Goal: Task Accomplishment & Management: Manage account settings

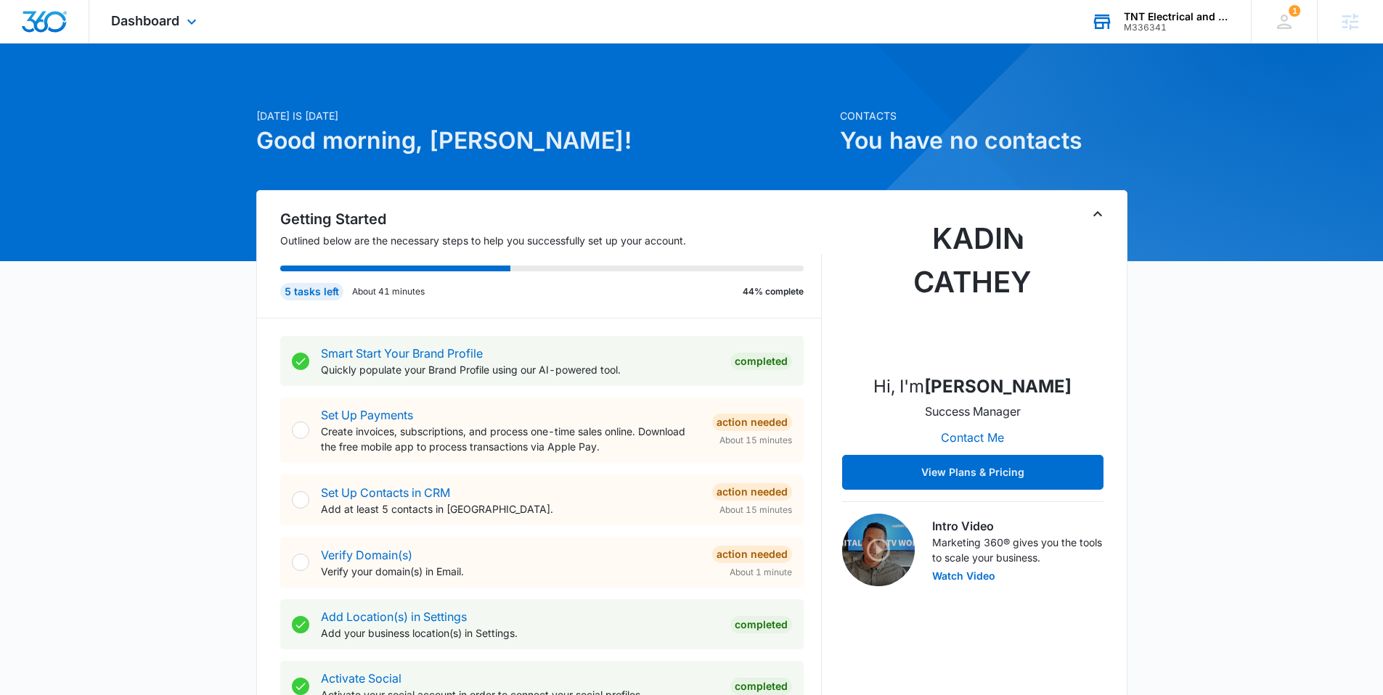
click at [1191, 30] on div "M336341" at bounding box center [1177, 28] width 106 height 10
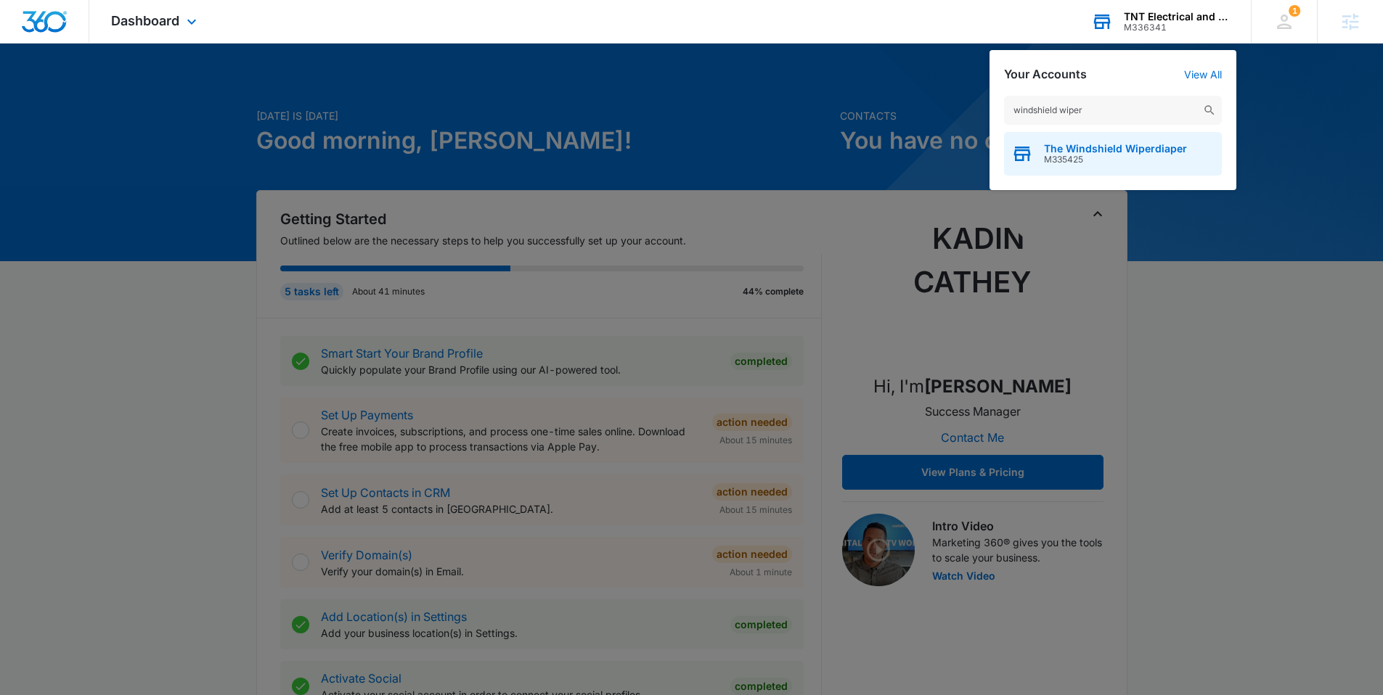
type input "windshield wiper"
click at [1088, 147] on span "The Windshield Wiperdiaper" at bounding box center [1115, 149] width 143 height 12
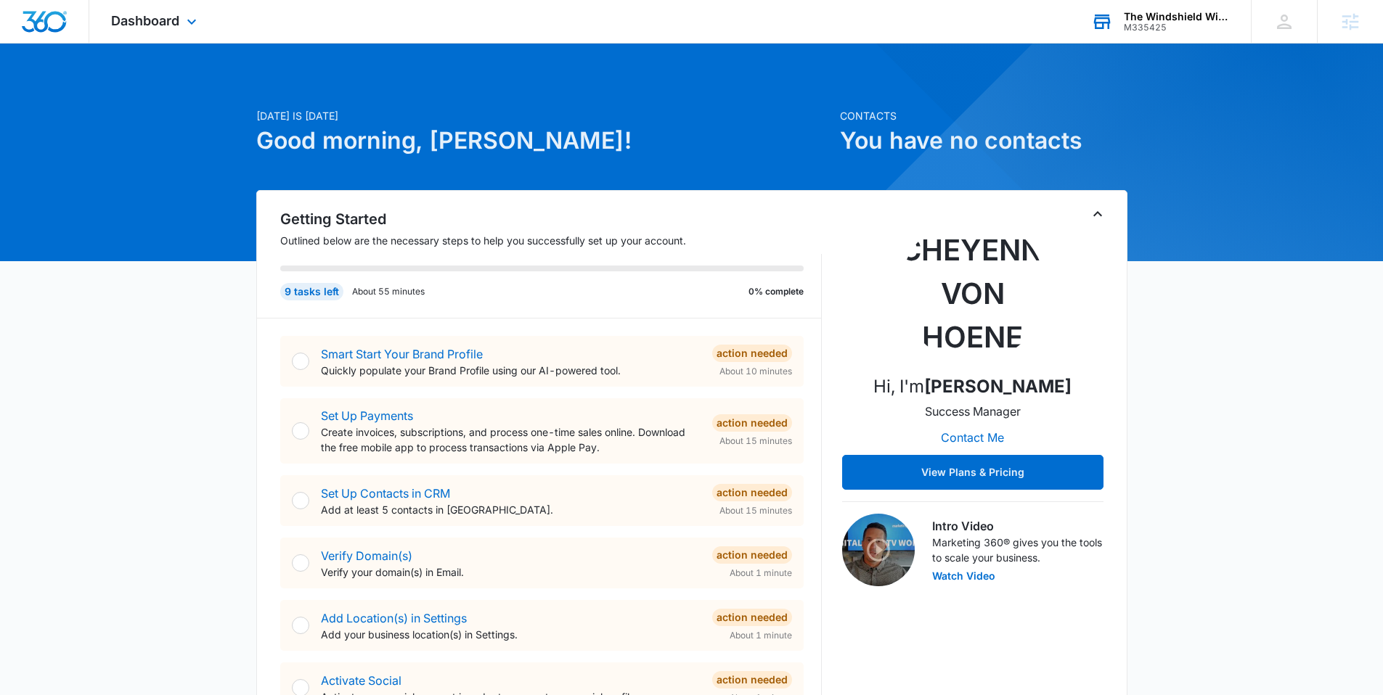
click at [206, 25] on div "Dashboard Apps Reputation Websites Forms CRM Email Social Shop Content Ads Inte…" at bounding box center [155, 21] width 133 height 43
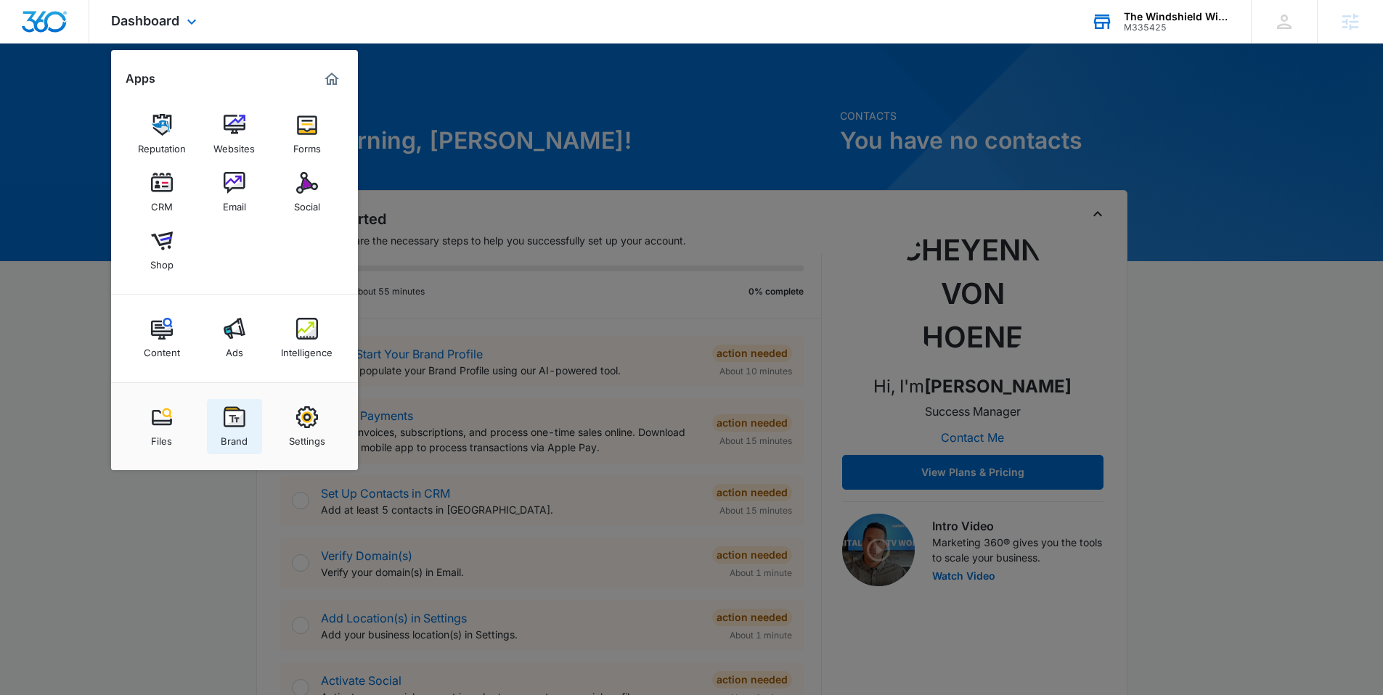
click at [259, 417] on link "Brand" at bounding box center [234, 426] width 55 height 55
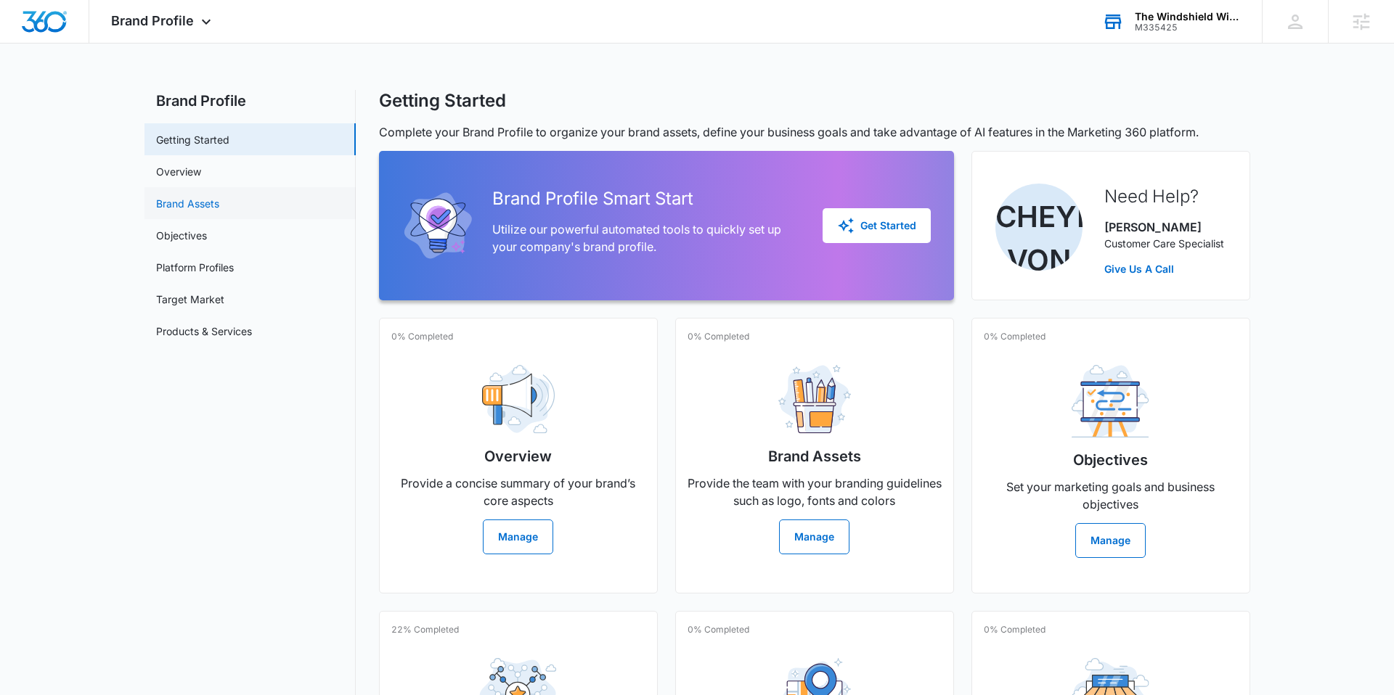
click at [219, 196] on link "Brand Assets" at bounding box center [187, 203] width 63 height 15
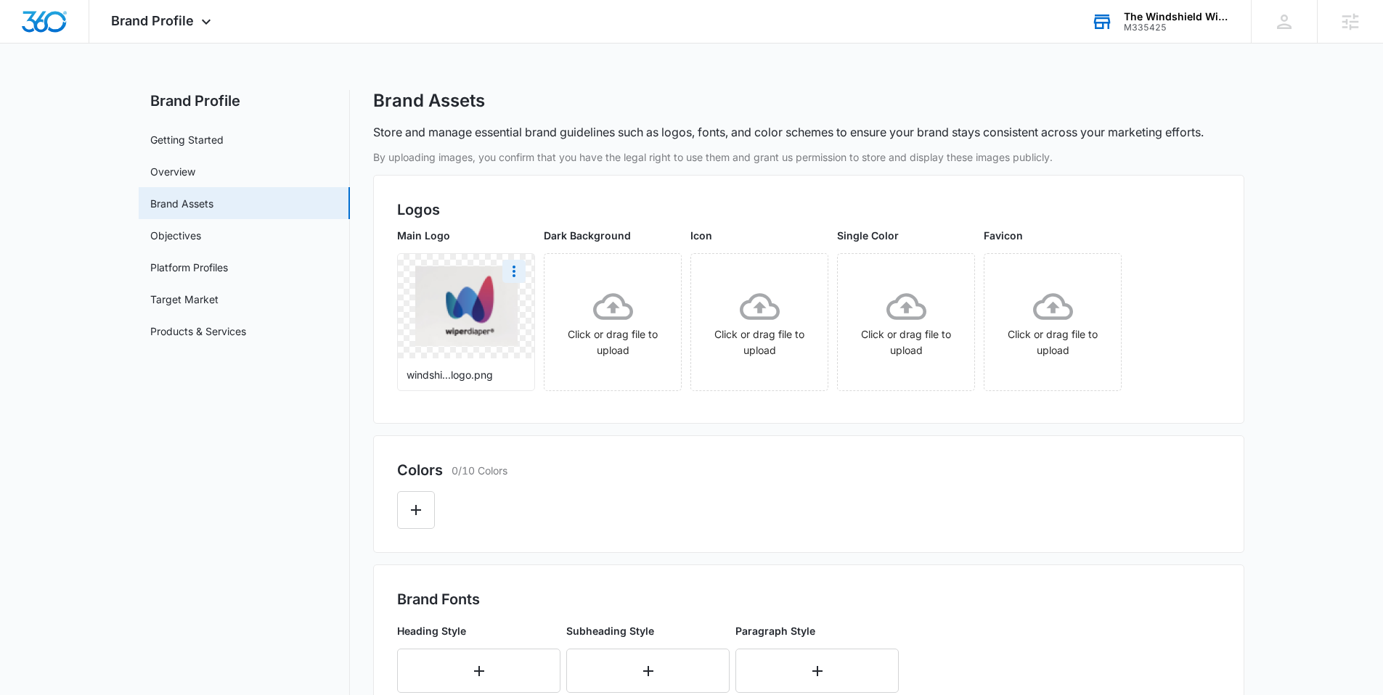
click at [490, 309] on img at bounding box center [466, 306] width 102 height 80
click at [518, 217] on h2 "Logos" at bounding box center [808, 210] width 823 height 22
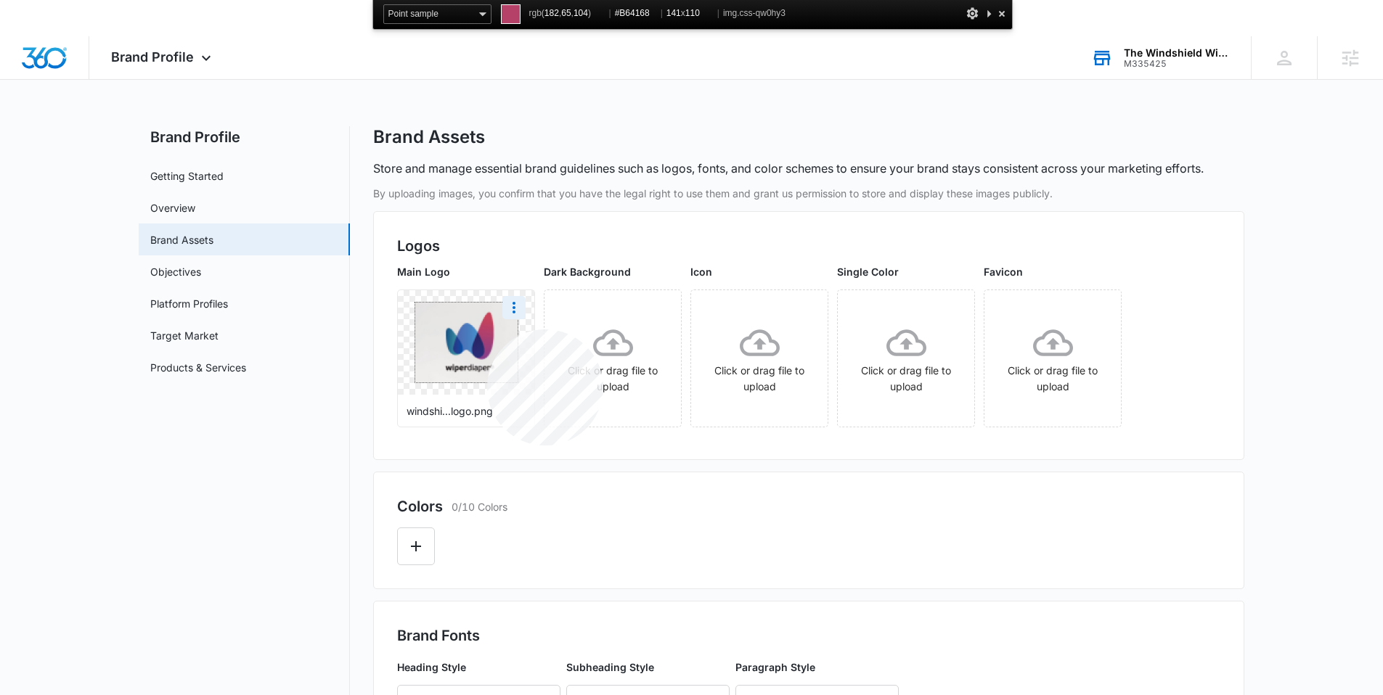
click at [487, 330] on img at bounding box center [466, 343] width 102 height 80
click at [418, 536] on button "Edit Color" at bounding box center [416, 547] width 38 height 38
click at [423, 541] on div "Colors 0/10 Colors #FFFFFF" at bounding box center [808, 531] width 871 height 118
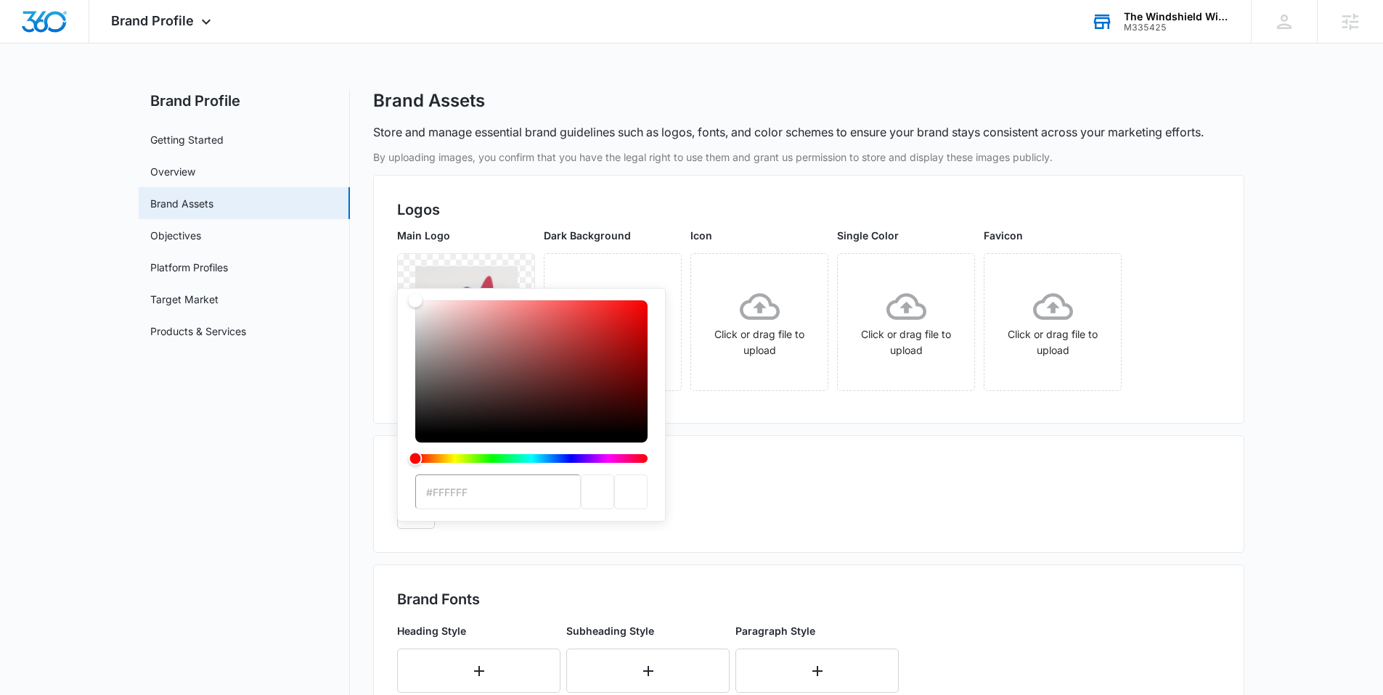
click at [450, 502] on input "#FFFFFF" at bounding box center [498, 492] width 166 height 35
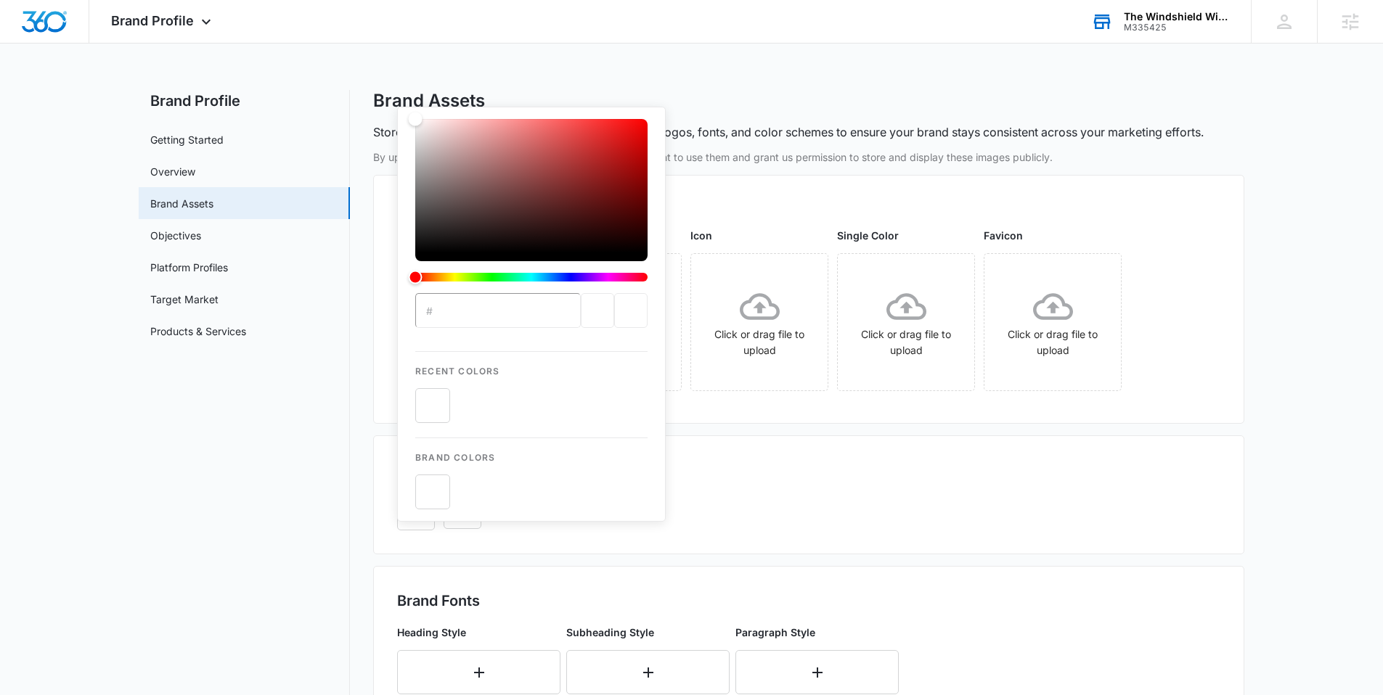
paste input "B64168"
type input "#B64168"
click at [556, 419] on div "color-picker-container" at bounding box center [531, 405] width 232 height 35
click at [723, 468] on div "Colors 1/10 Colors" at bounding box center [808, 471] width 823 height 22
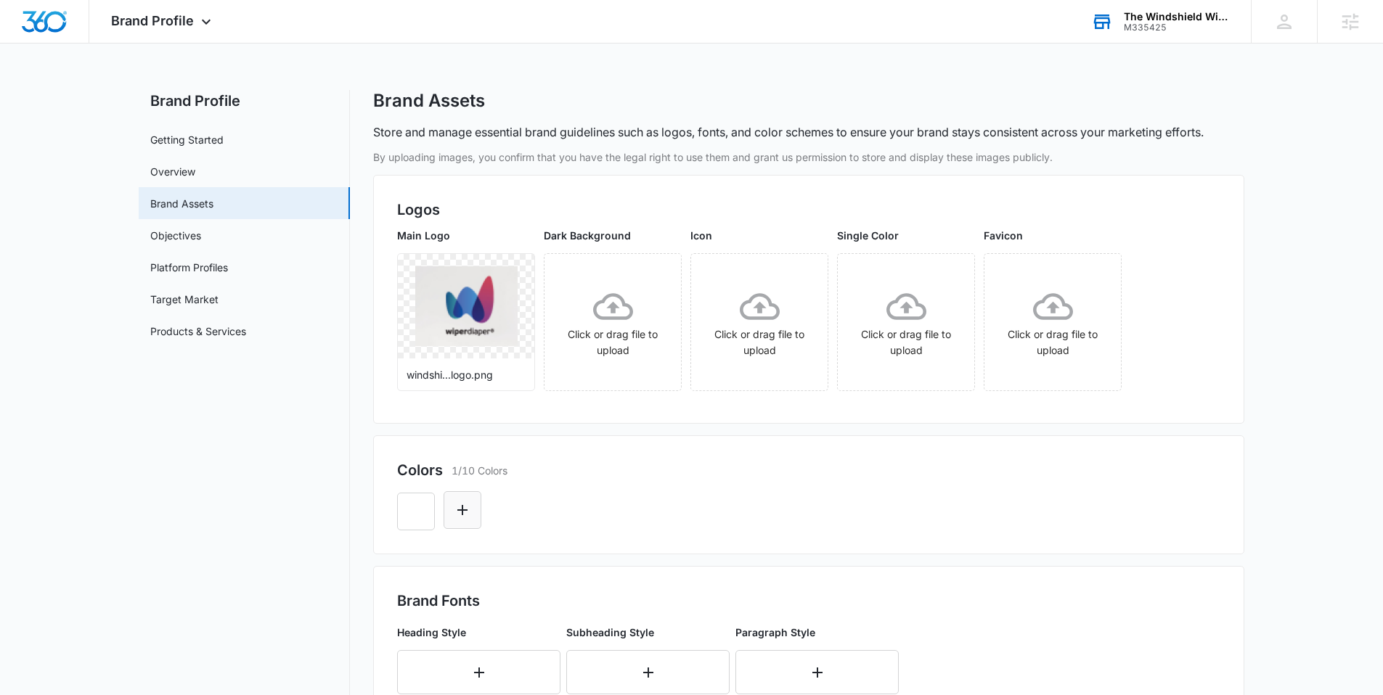
click at [457, 512] on icon "Edit Color" at bounding box center [462, 510] width 17 height 17
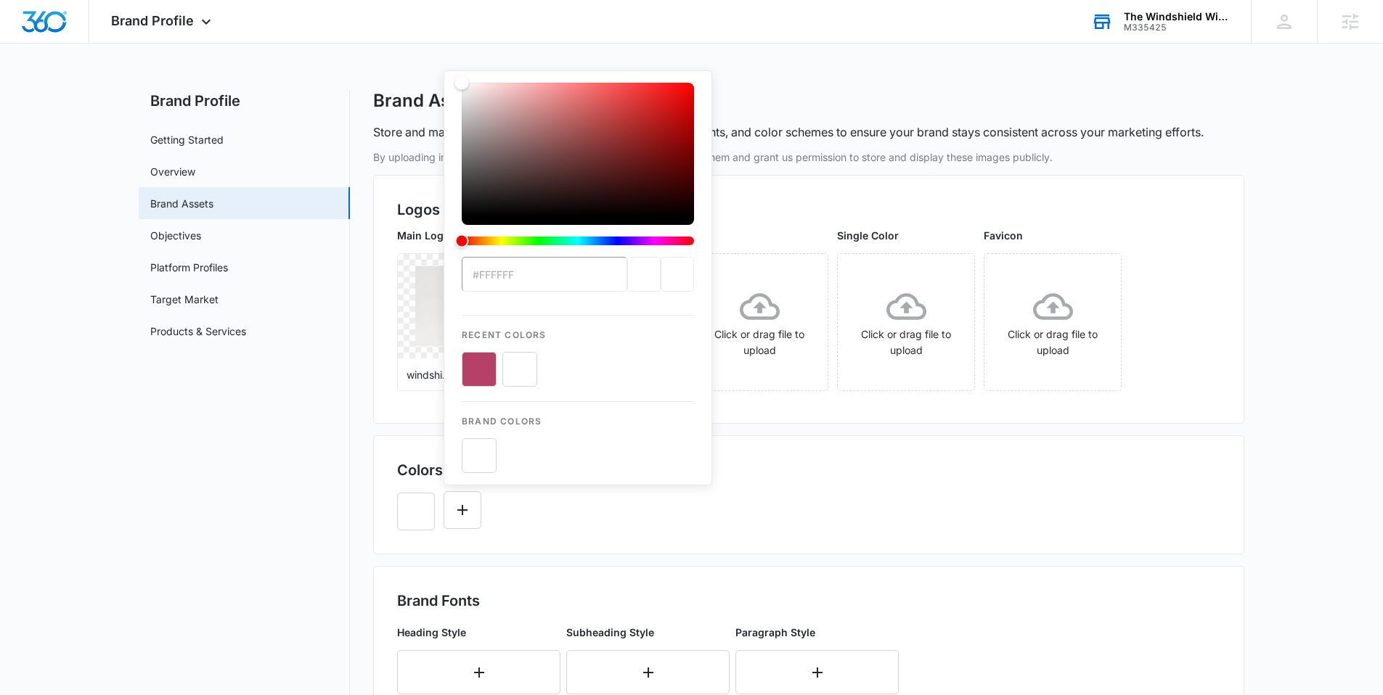
click at [478, 373] on button "color-picker-container" at bounding box center [479, 369] width 35 height 35
click at [520, 514] on button "Edit Color" at bounding box center [509, 510] width 38 height 38
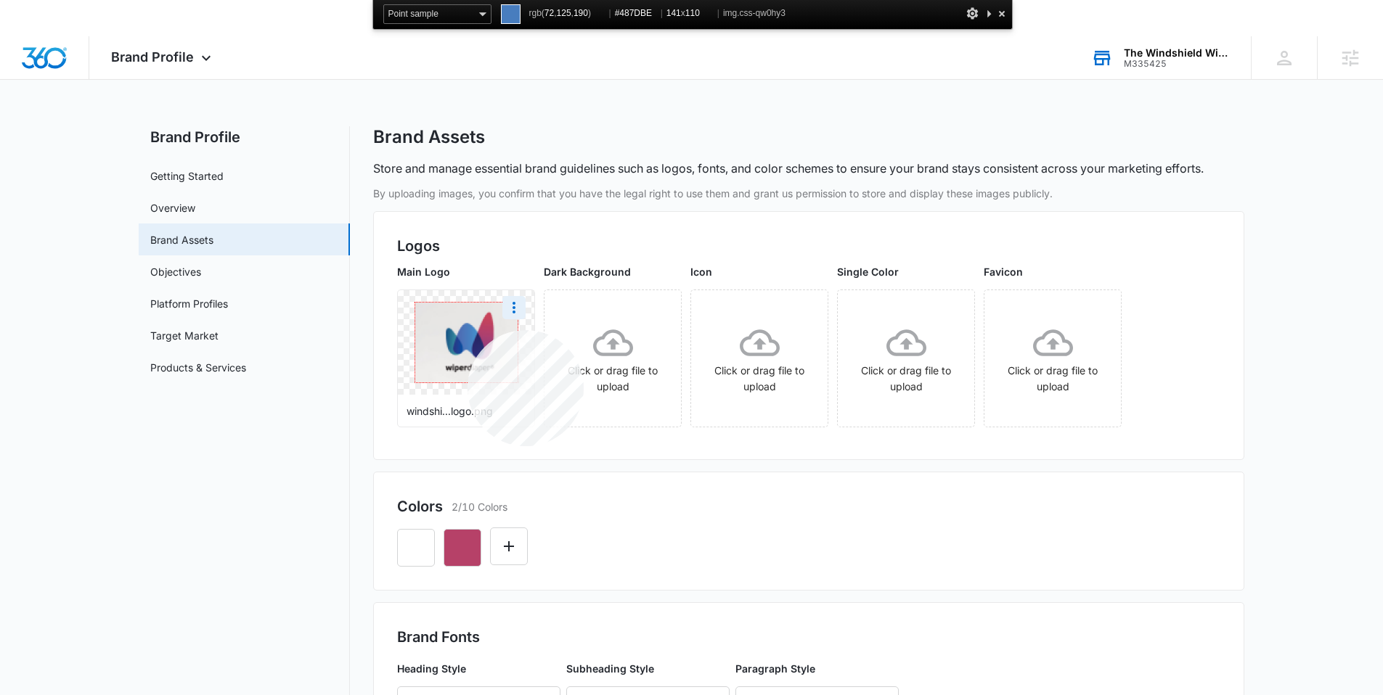
click at [467, 330] on img at bounding box center [466, 343] width 102 height 80
click at [511, 535] on button "Edit Color" at bounding box center [509, 547] width 38 height 38
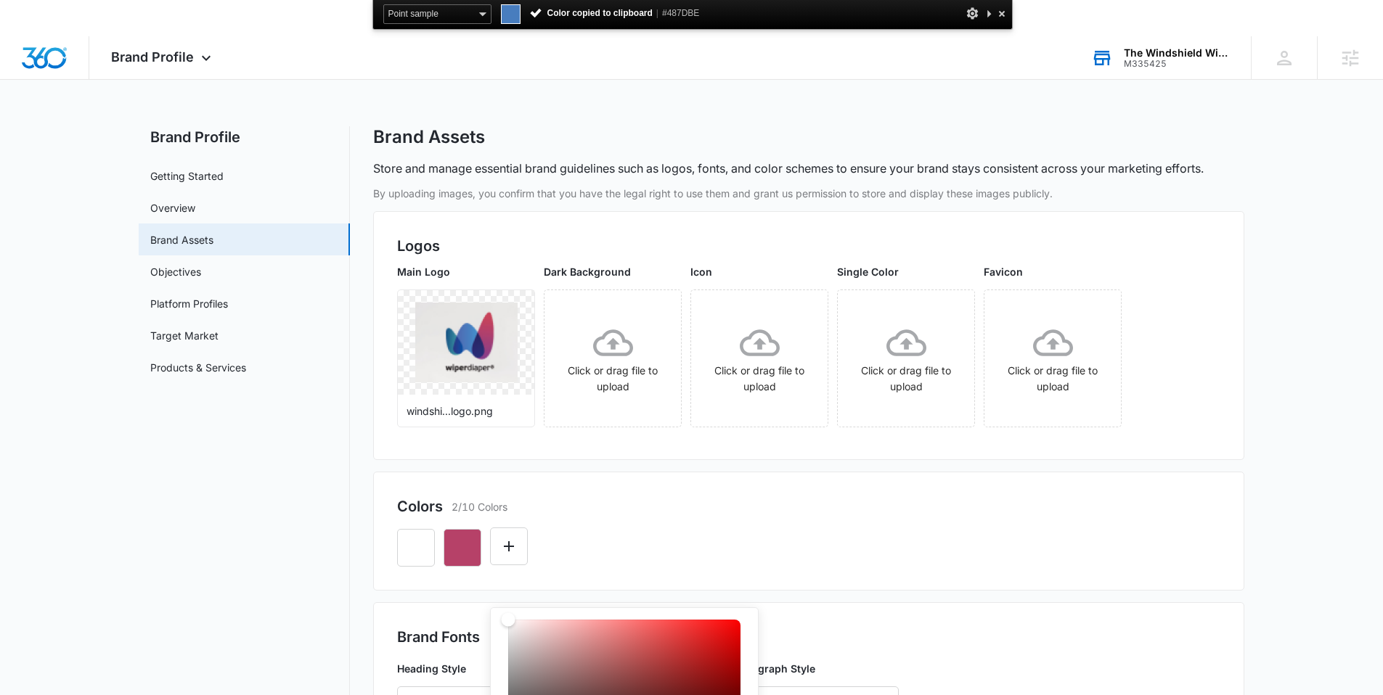
scroll to position [369, 0]
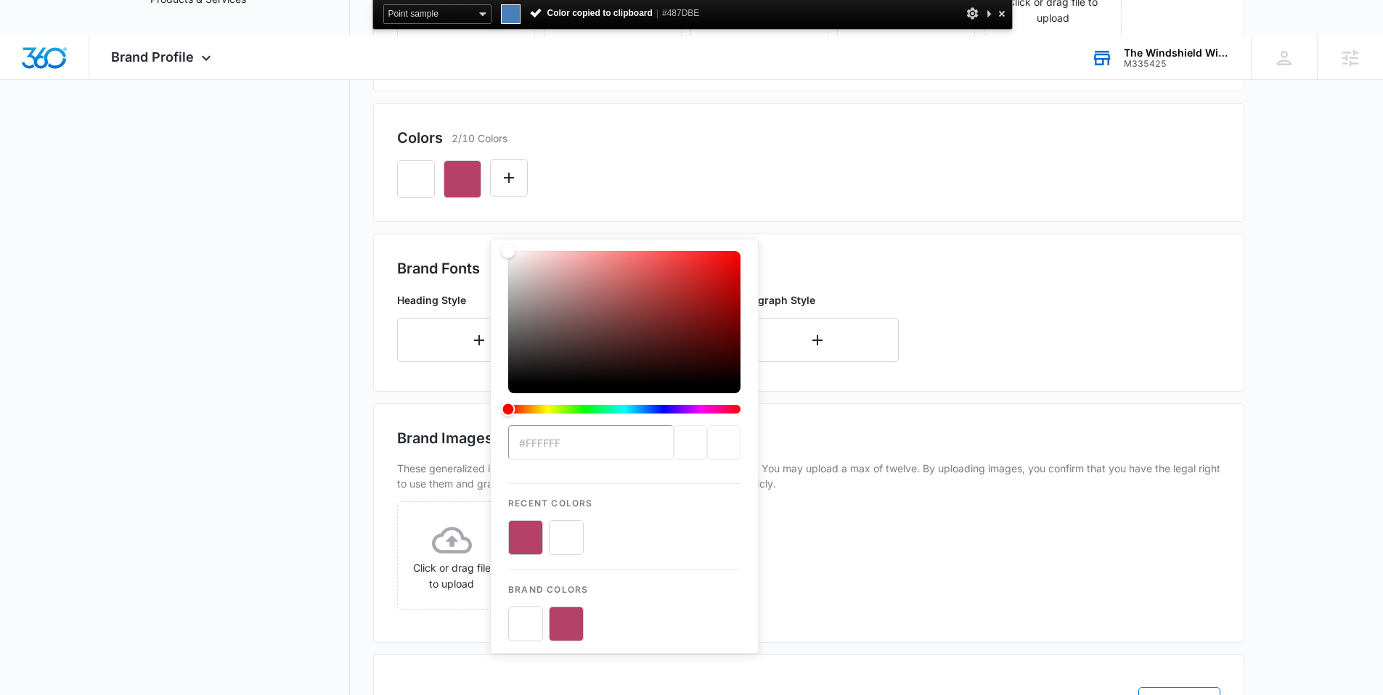
click at [587, 446] on input "#FFFFFF" at bounding box center [591, 442] width 166 height 35
drag, startPoint x: 577, startPoint y: 442, endPoint x: 473, endPoint y: 439, distance: 103.8
click at [473, 439] on div "By uploading images, you confirm that you have the legal right to use them and …" at bounding box center [808, 299] width 871 height 965
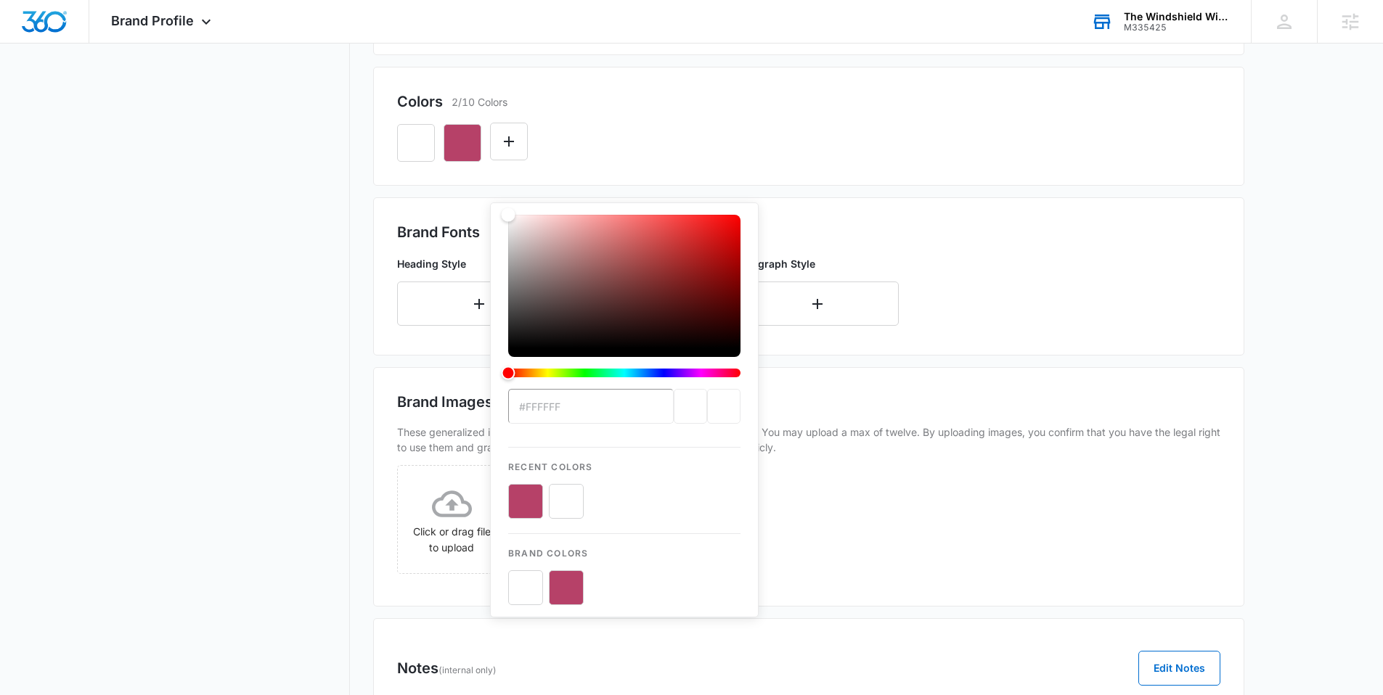
drag, startPoint x: 565, startPoint y: 408, endPoint x: 513, endPoint y: 407, distance: 51.5
click at [513, 407] on input "#FFFFFF" at bounding box center [591, 406] width 166 height 35
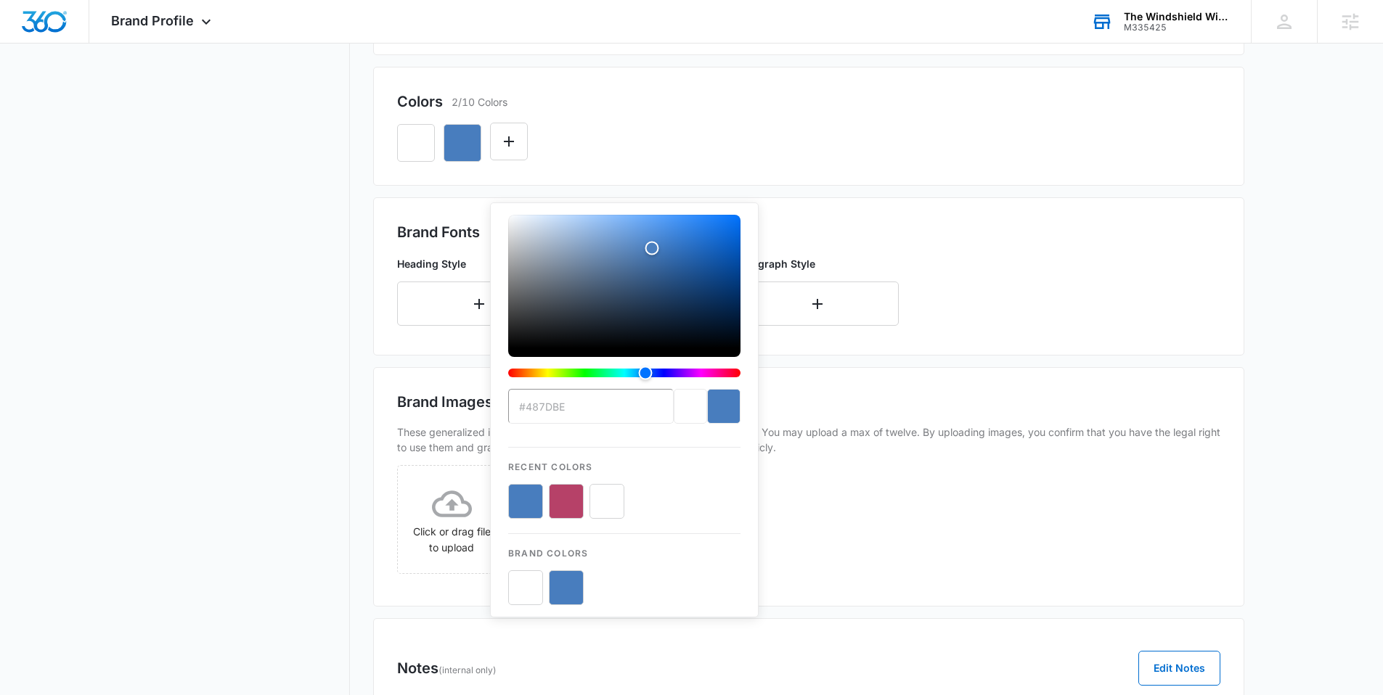
click at [523, 505] on button "color-picker-container" at bounding box center [525, 501] width 35 height 35
click at [527, 494] on button "color-picker-container" at bounding box center [525, 501] width 35 height 35
click at [569, 498] on button "color-picker-container" at bounding box center [566, 501] width 35 height 35
type input "#B64168"
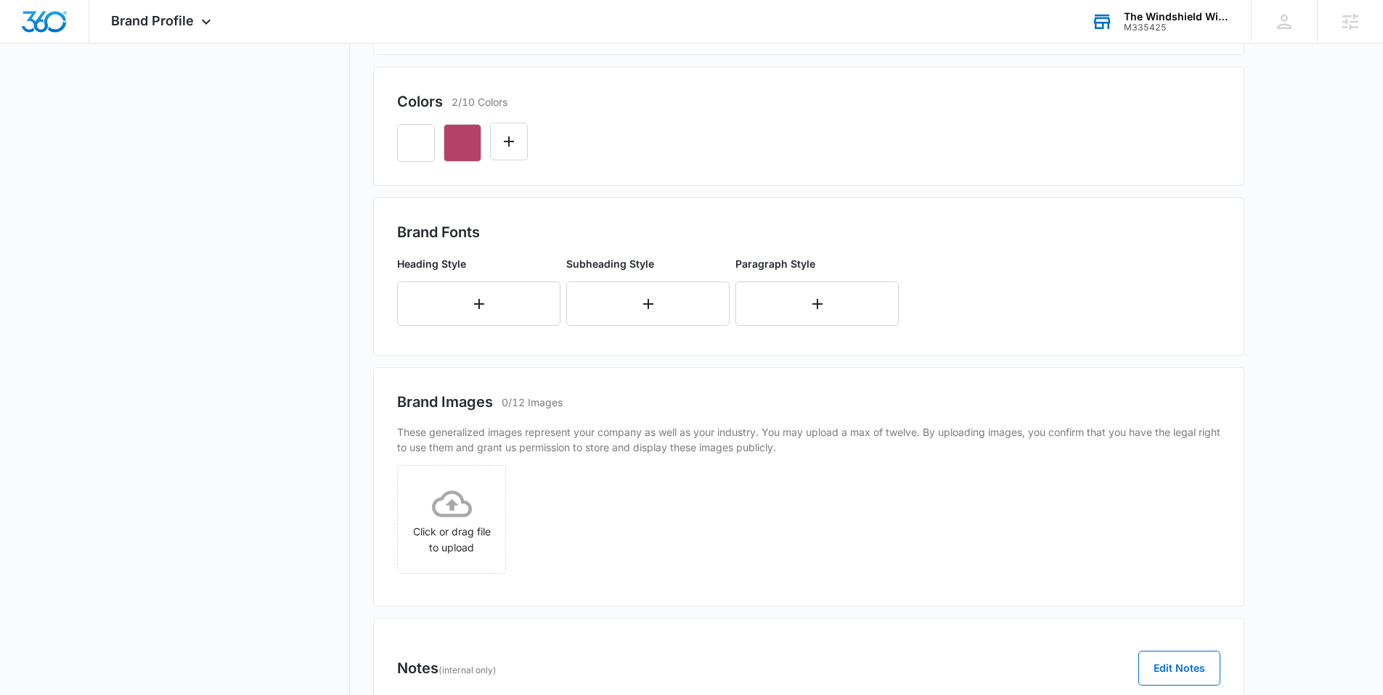
click at [800, 501] on div "Click or drag file to upload" at bounding box center [808, 524] width 823 height 118
click at [503, 147] on icon "Edit Color" at bounding box center [508, 141] width 17 height 17
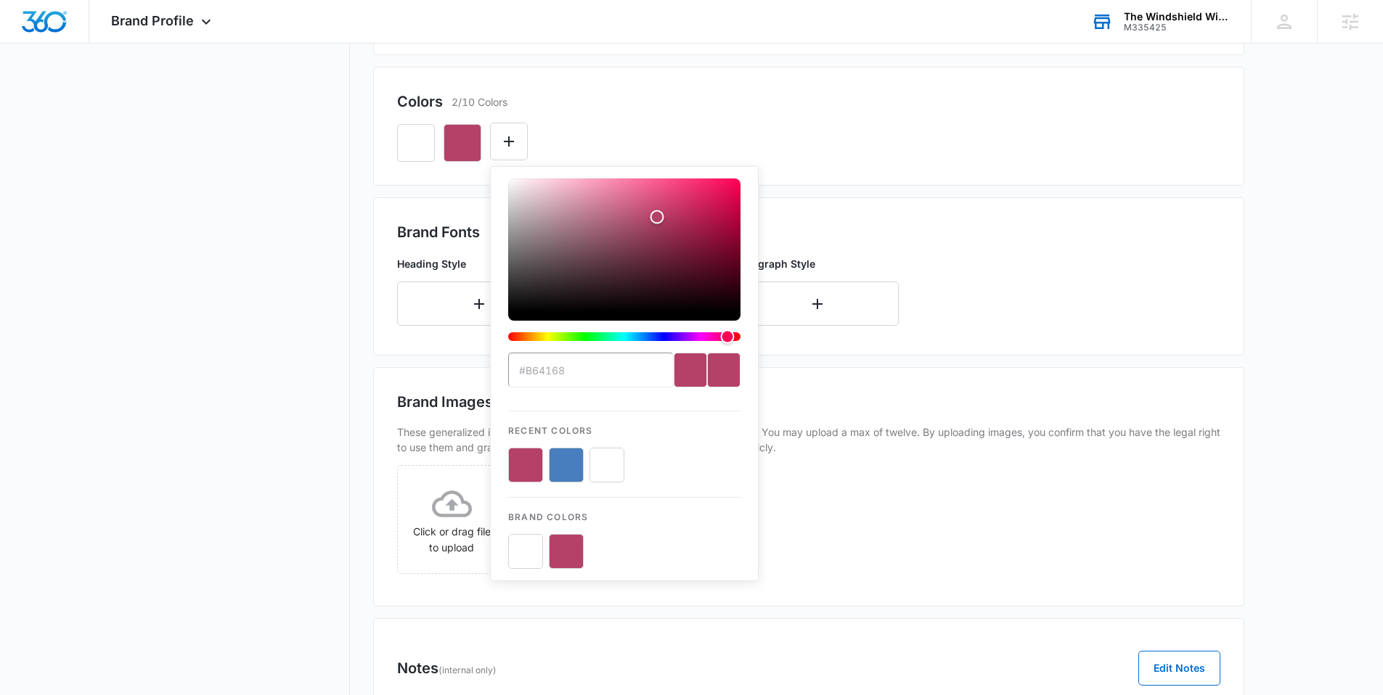
click at [571, 467] on button "color-picker-container" at bounding box center [566, 465] width 35 height 35
type input "#FFFFFF"
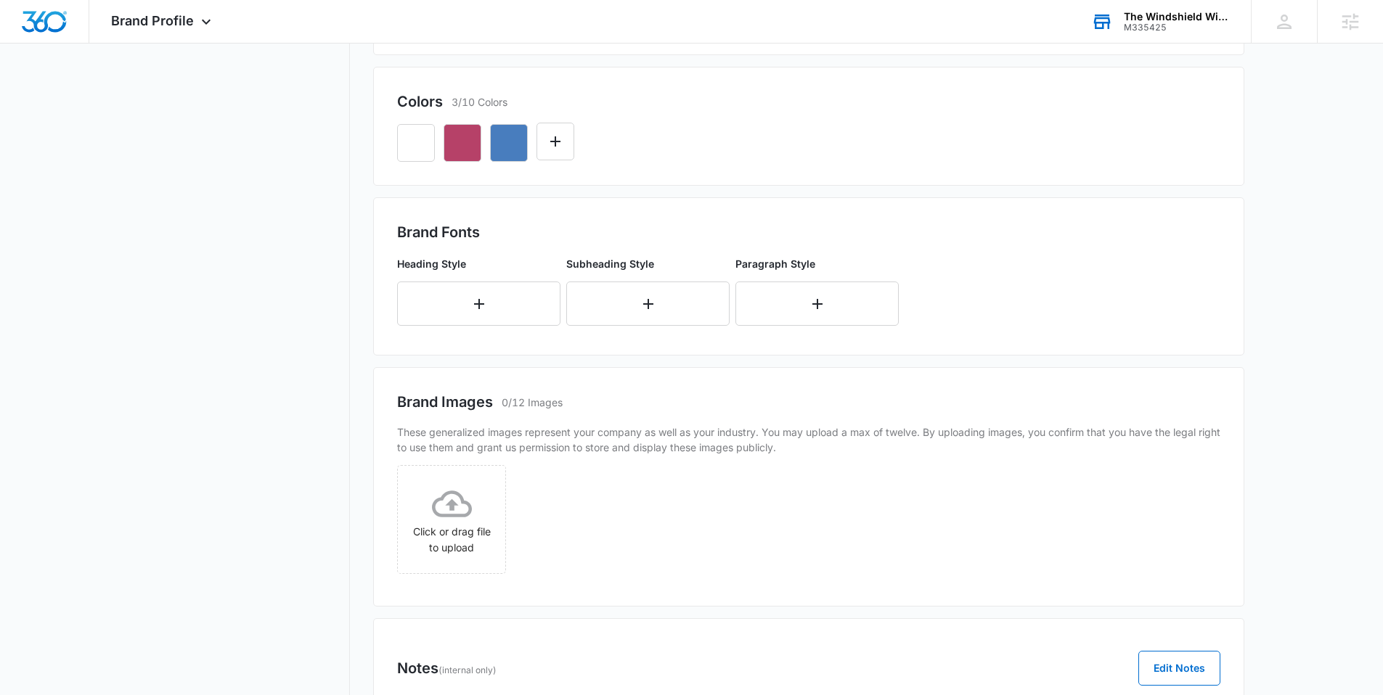
click at [647, 71] on div "Colors 3/10 Colors" at bounding box center [808, 126] width 871 height 119
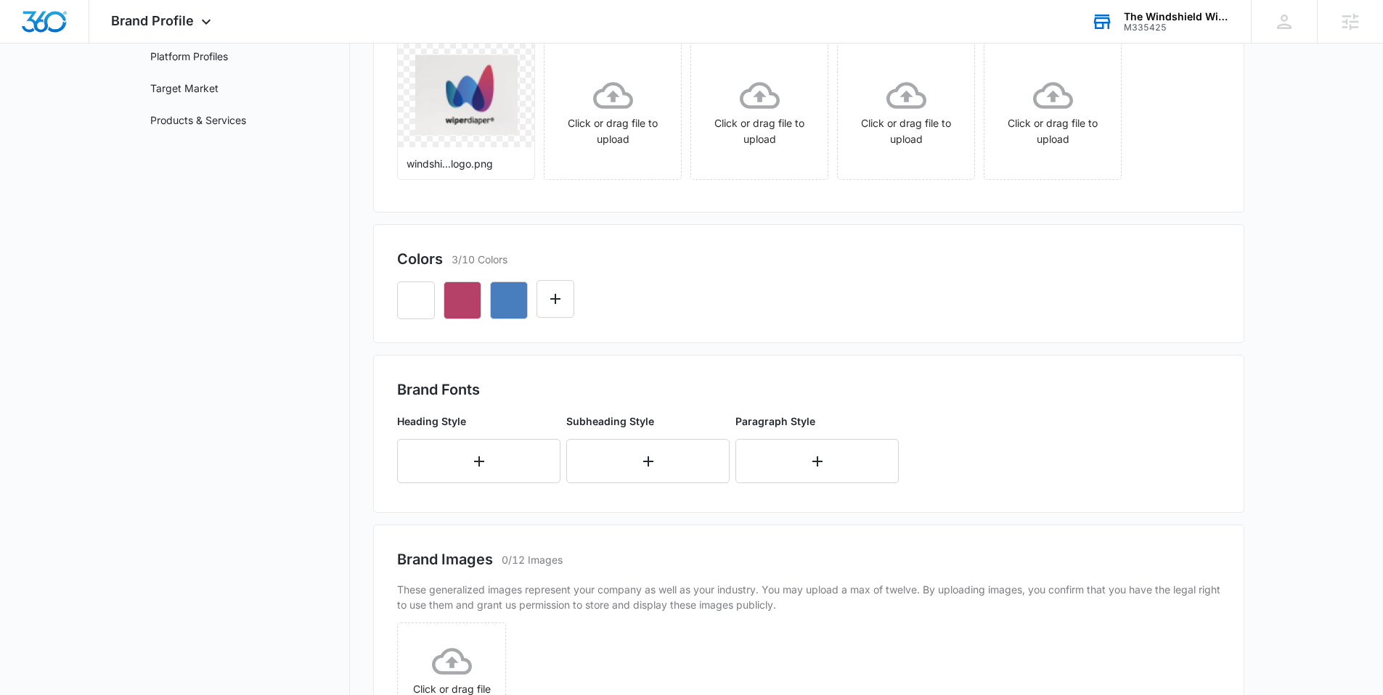
scroll to position [211, 0]
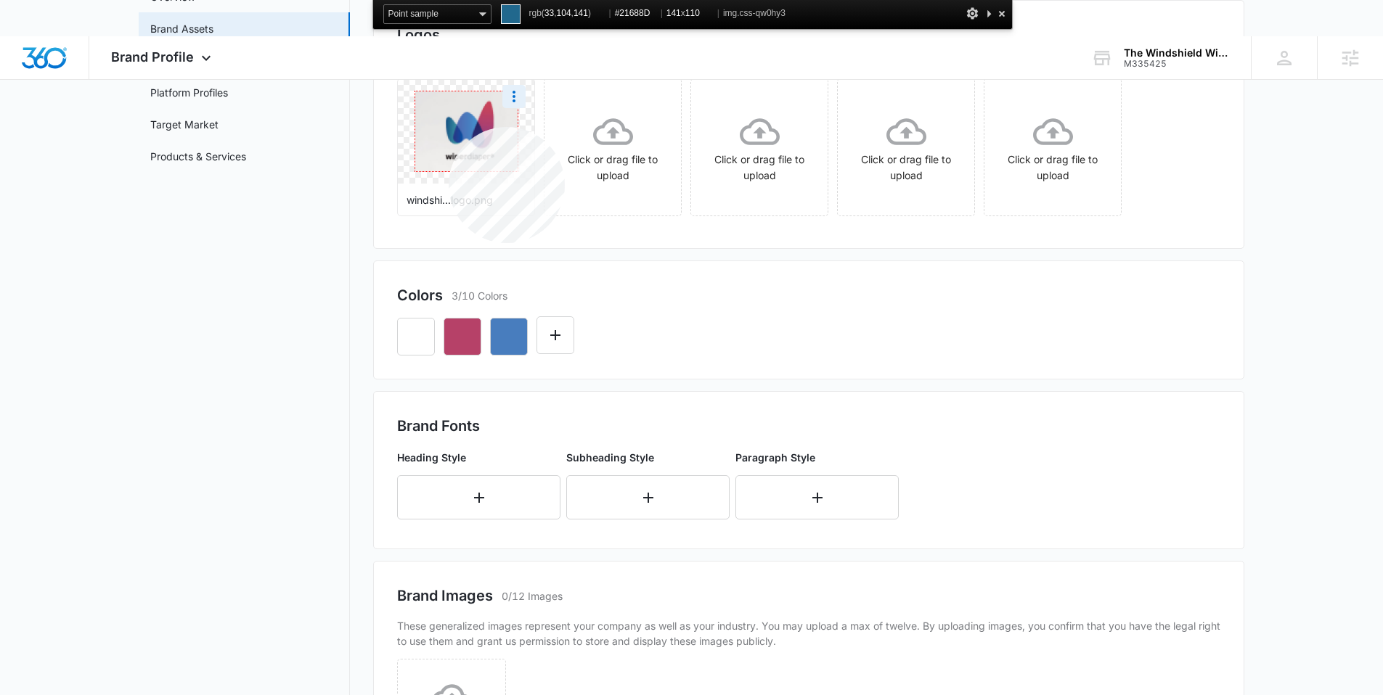
click at [449, 127] on img at bounding box center [466, 131] width 102 height 80
click at [453, 142] on img at bounding box center [466, 131] width 102 height 80
click at [562, 333] on icon "Edit Color" at bounding box center [555, 335] width 17 height 17
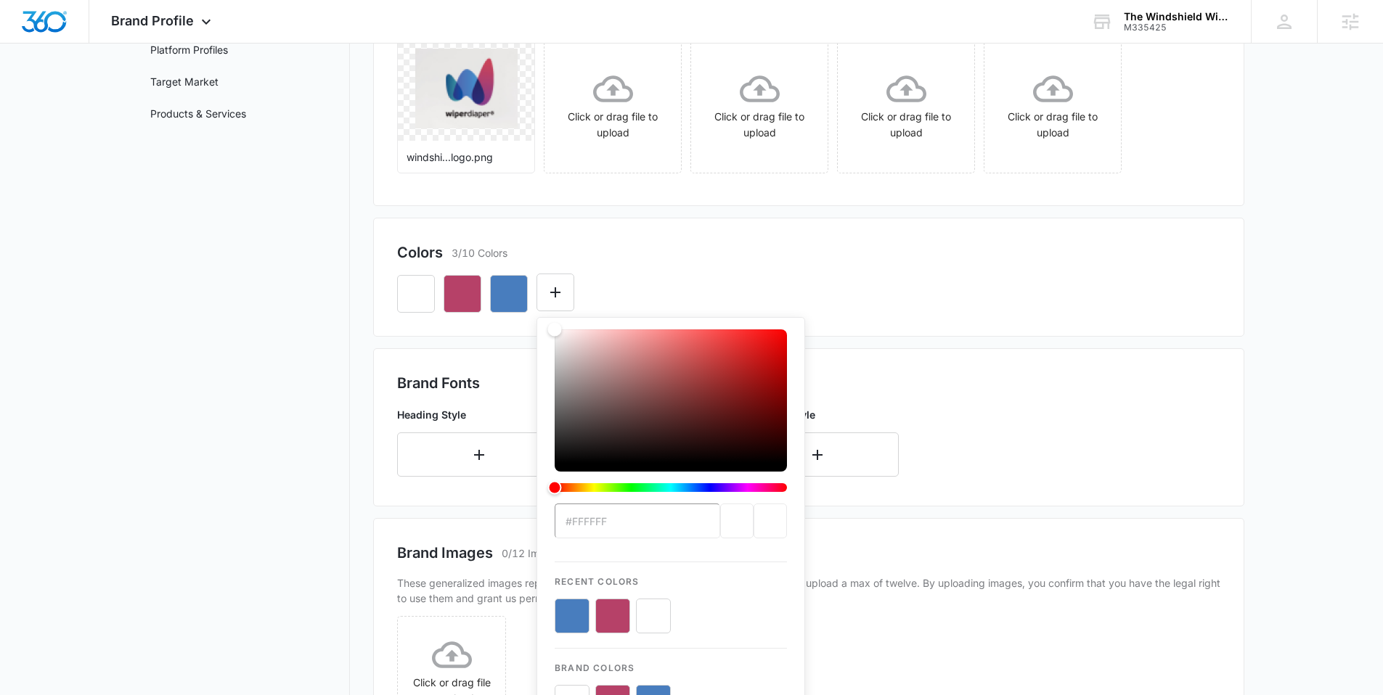
scroll to position [232, 0]
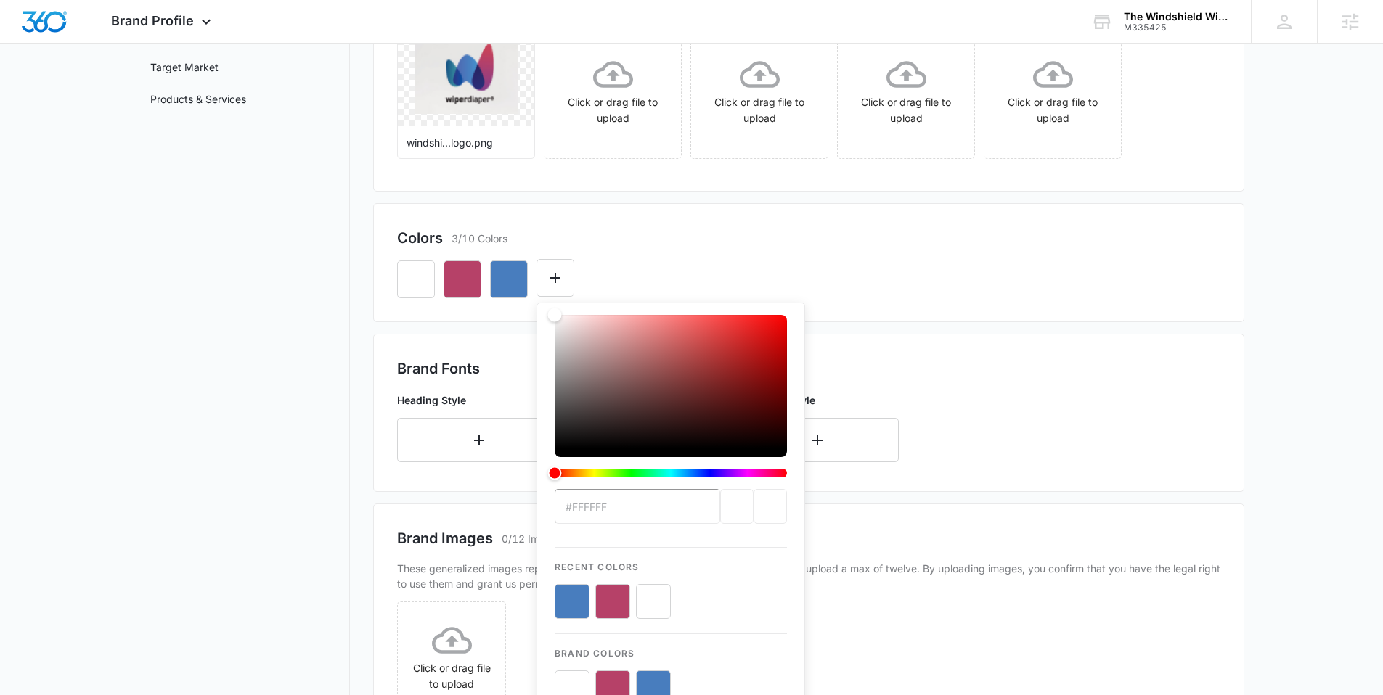
click at [644, 507] on input "#FFFFFF" at bounding box center [638, 506] width 166 height 35
drag, startPoint x: 579, startPoint y: 511, endPoint x: 547, endPoint y: 511, distance: 31.2
click at [547, 511] on div "#FFFFFF Recent Colors Brand Colors" at bounding box center [670, 510] width 269 height 415
type input "#35869D"
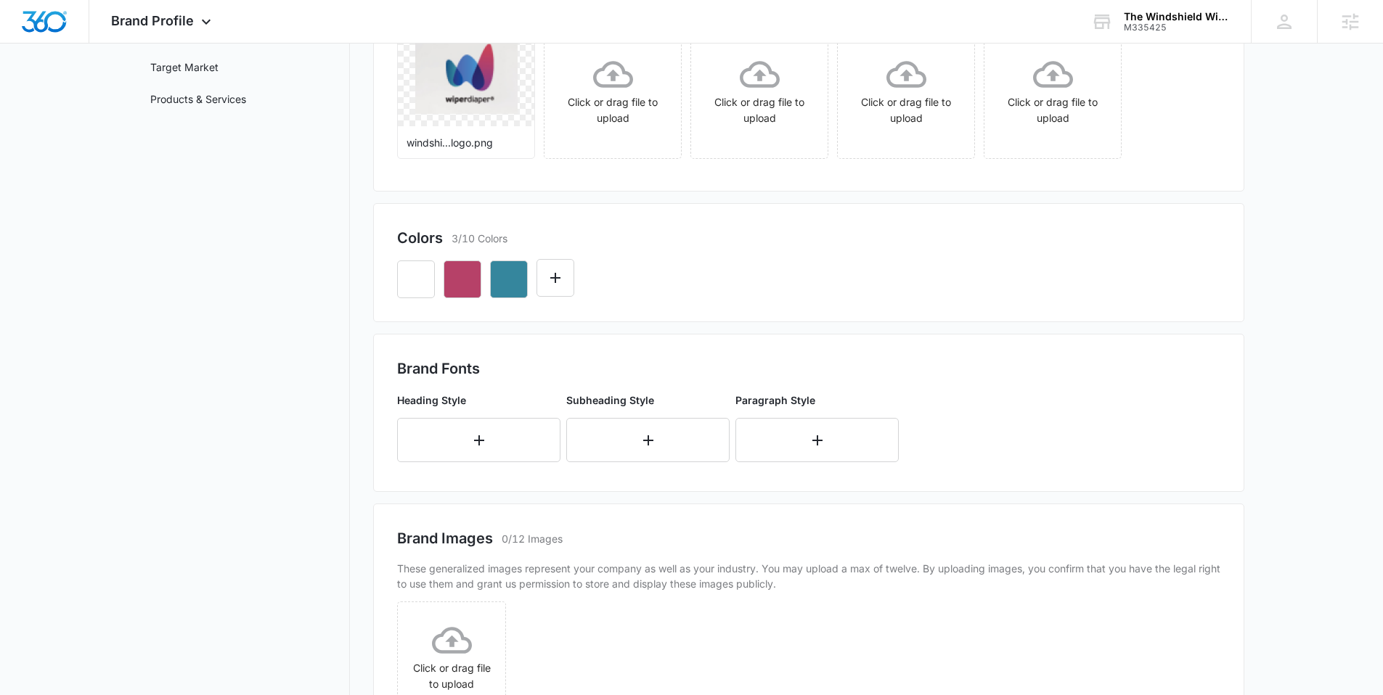
click at [918, 289] on div at bounding box center [808, 273] width 823 height 49
click at [558, 267] on button "Edit Color" at bounding box center [555, 278] width 38 height 38
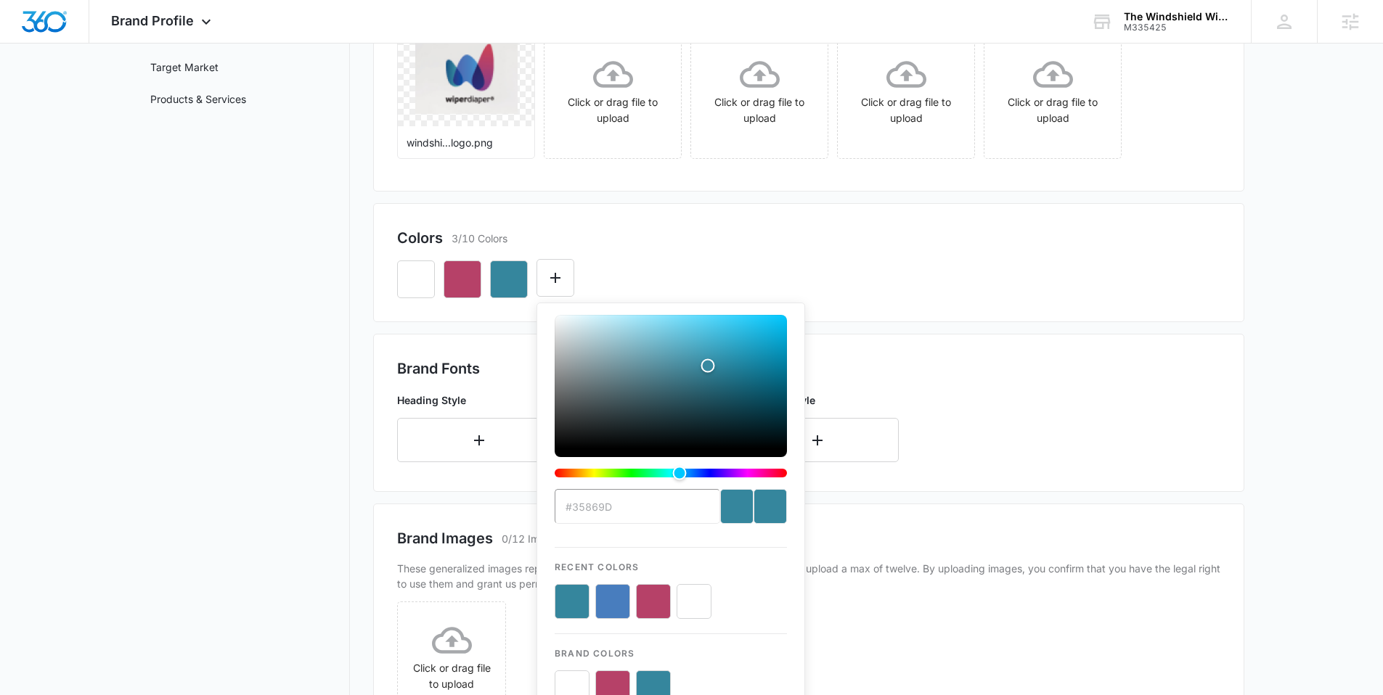
click at [573, 589] on button "color-picker-container" at bounding box center [572, 601] width 35 height 35
type input "#FFFFFF"
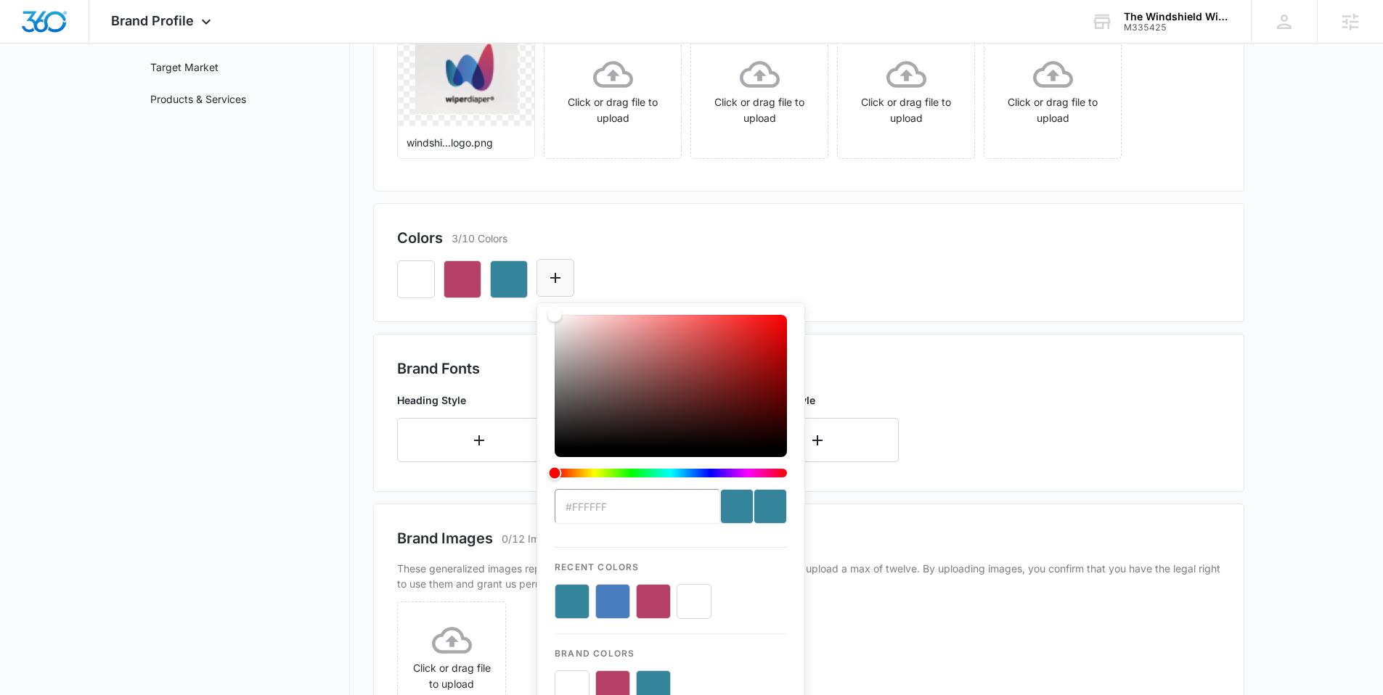
click at [549, 277] on icon "Edit Color" at bounding box center [555, 277] width 17 height 17
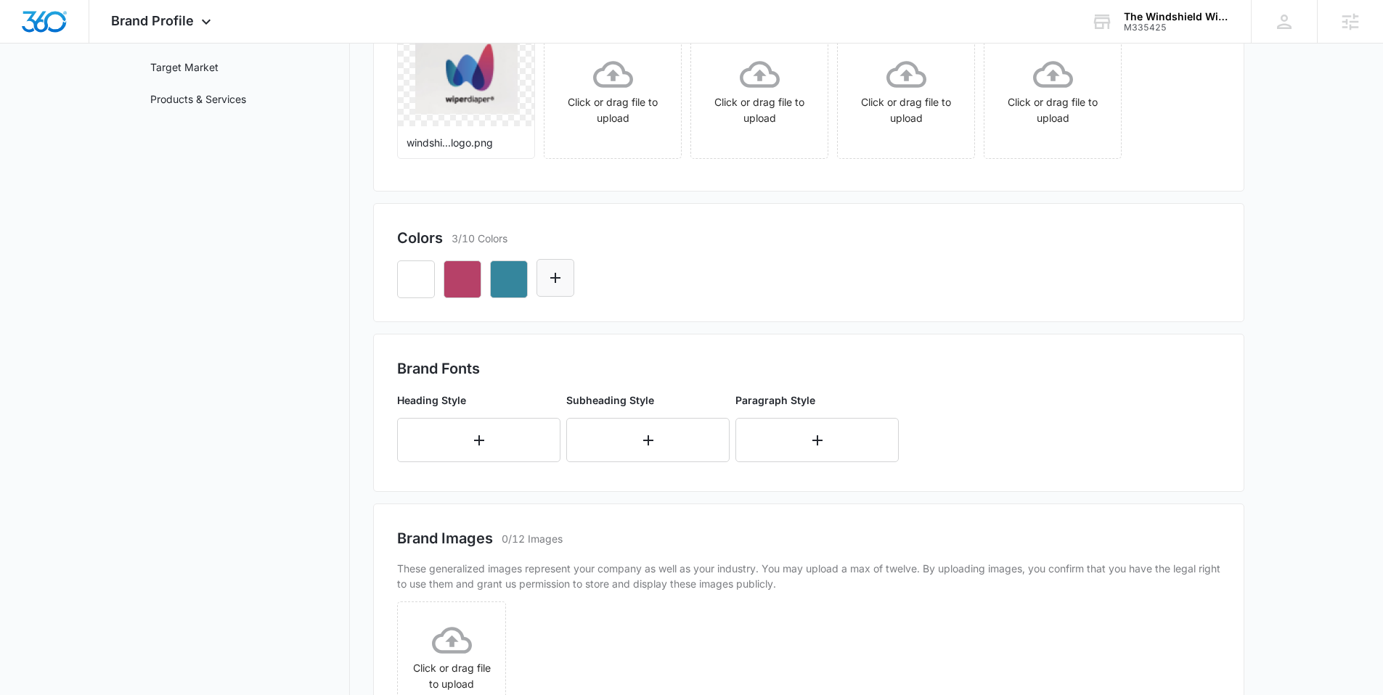
click at [558, 279] on icon "Edit Color" at bounding box center [555, 277] width 17 height 17
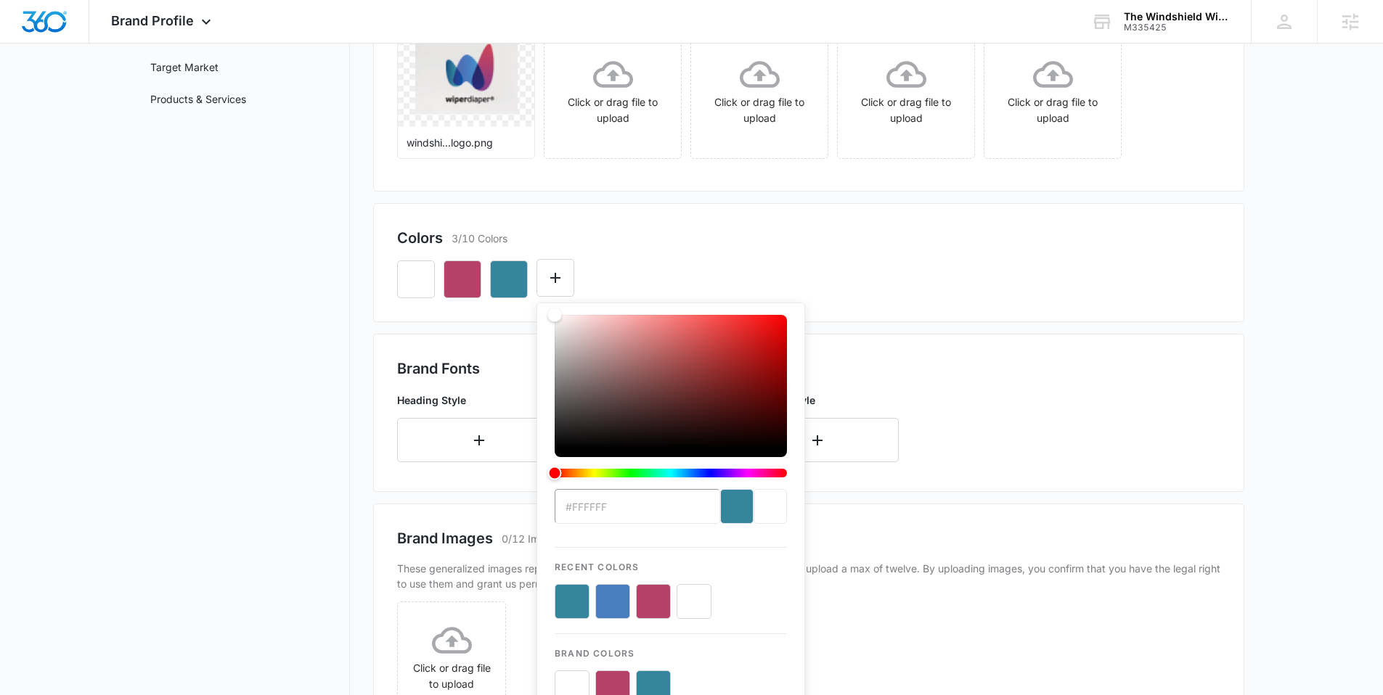
click at [619, 596] on button "color-picker-container" at bounding box center [612, 601] width 35 height 35
click at [614, 234] on div "Colors 4/10 Colors" at bounding box center [808, 238] width 823 height 22
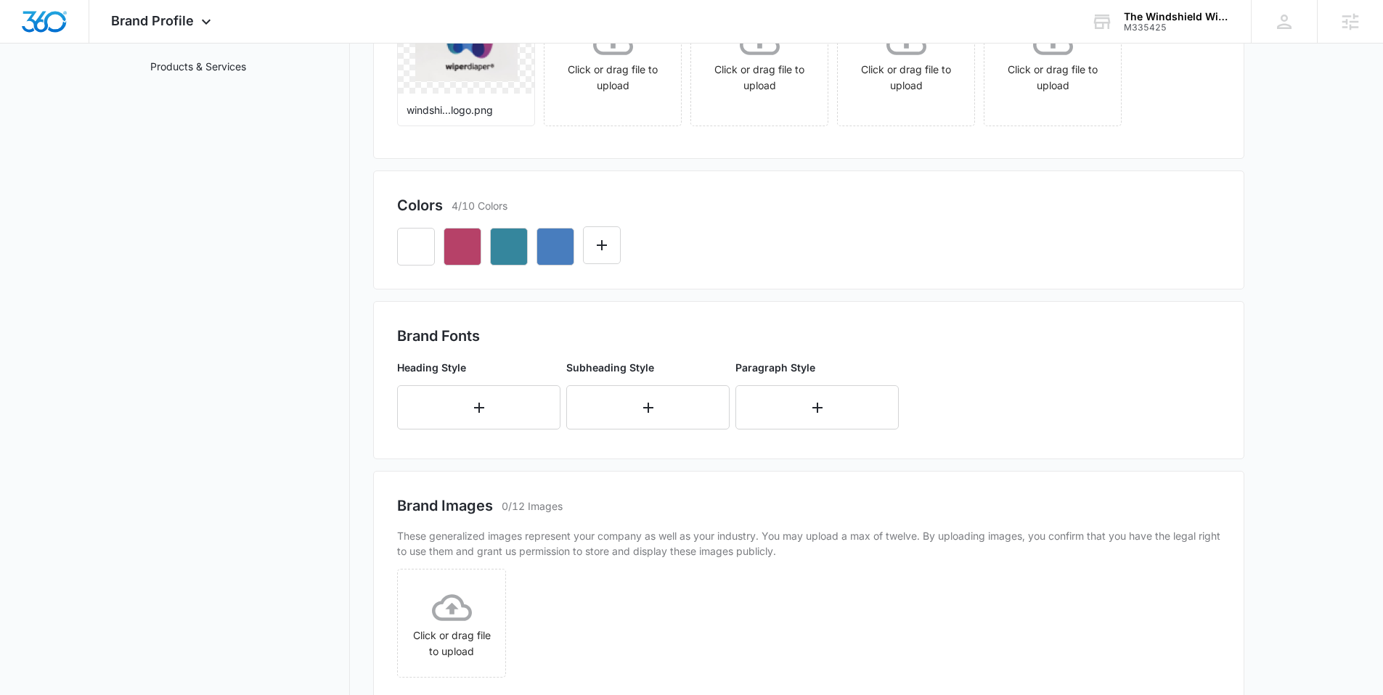
scroll to position [397, 0]
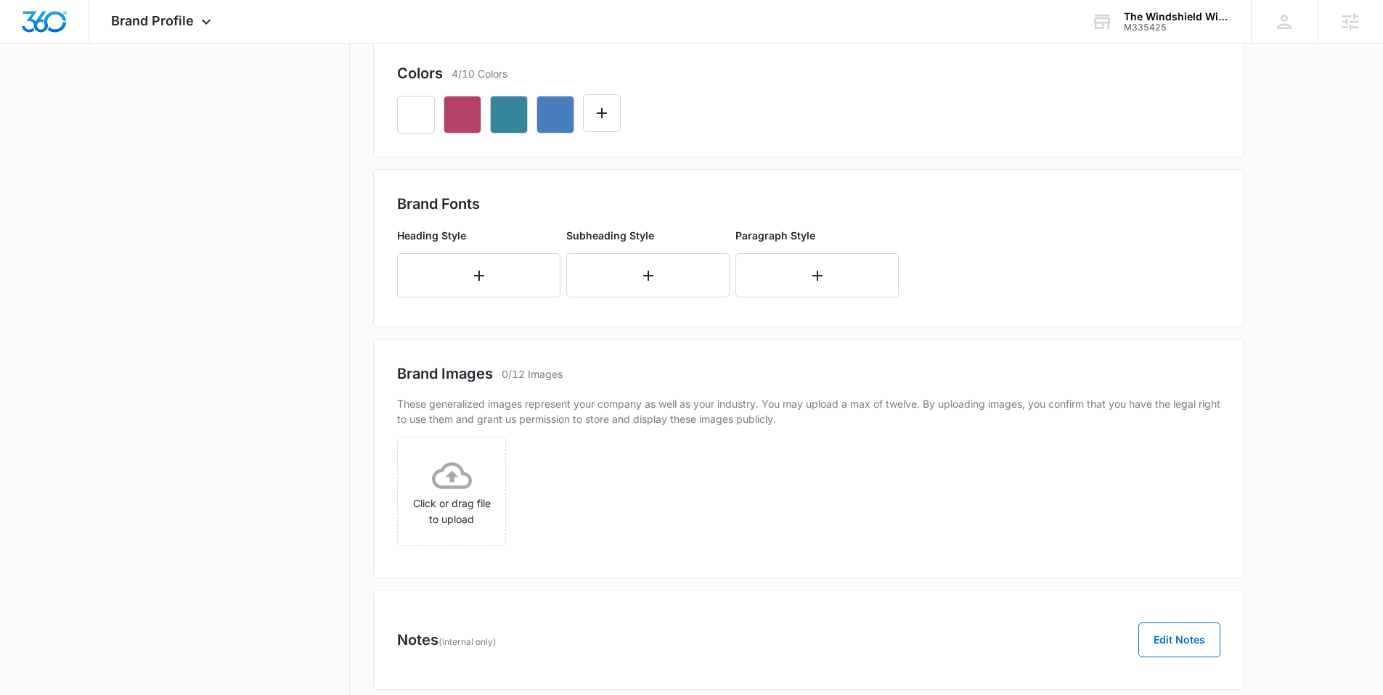
click at [497, 272] on button "button" at bounding box center [478, 275] width 163 height 44
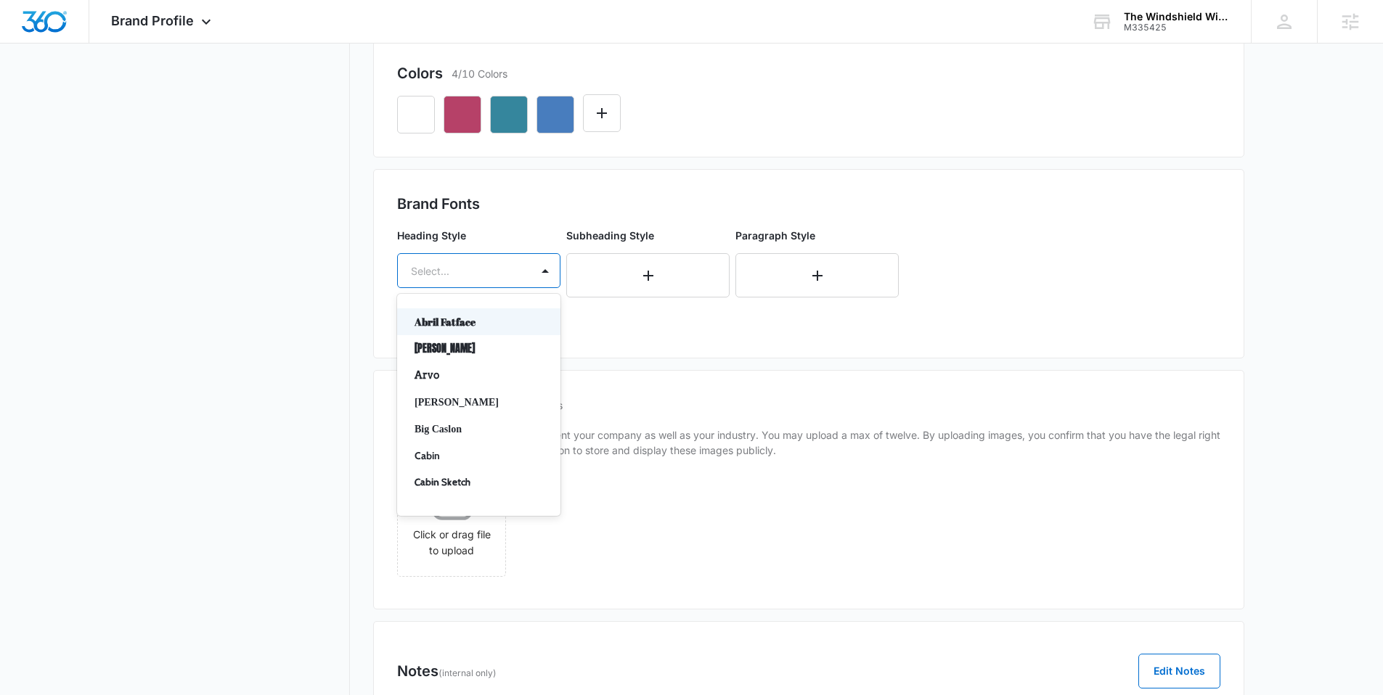
click at [498, 266] on div at bounding box center [461, 271] width 101 height 18
click at [476, 324] on div "Cabin" at bounding box center [478, 313] width 163 height 27
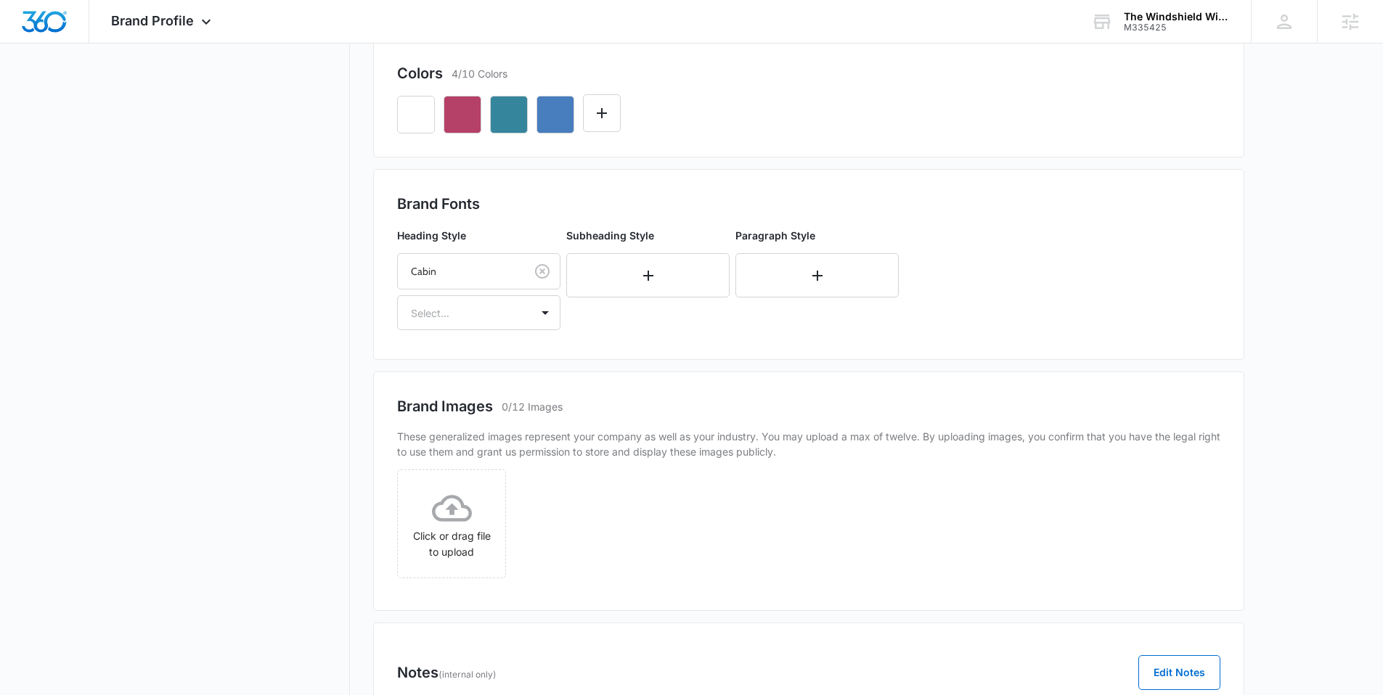
click at [491, 332] on div "Heading Style Cabin Select... Subheading Style Paragraph Style" at bounding box center [669, 279] width 544 height 114
click at [491, 331] on div "Heading Style Cabin Select... Subheading Style Paragraph Style" at bounding box center [669, 279] width 544 height 114
click at [495, 317] on div at bounding box center [461, 313] width 101 height 18
click at [456, 388] on p "Bold" at bounding box center [478, 390] width 126 height 15
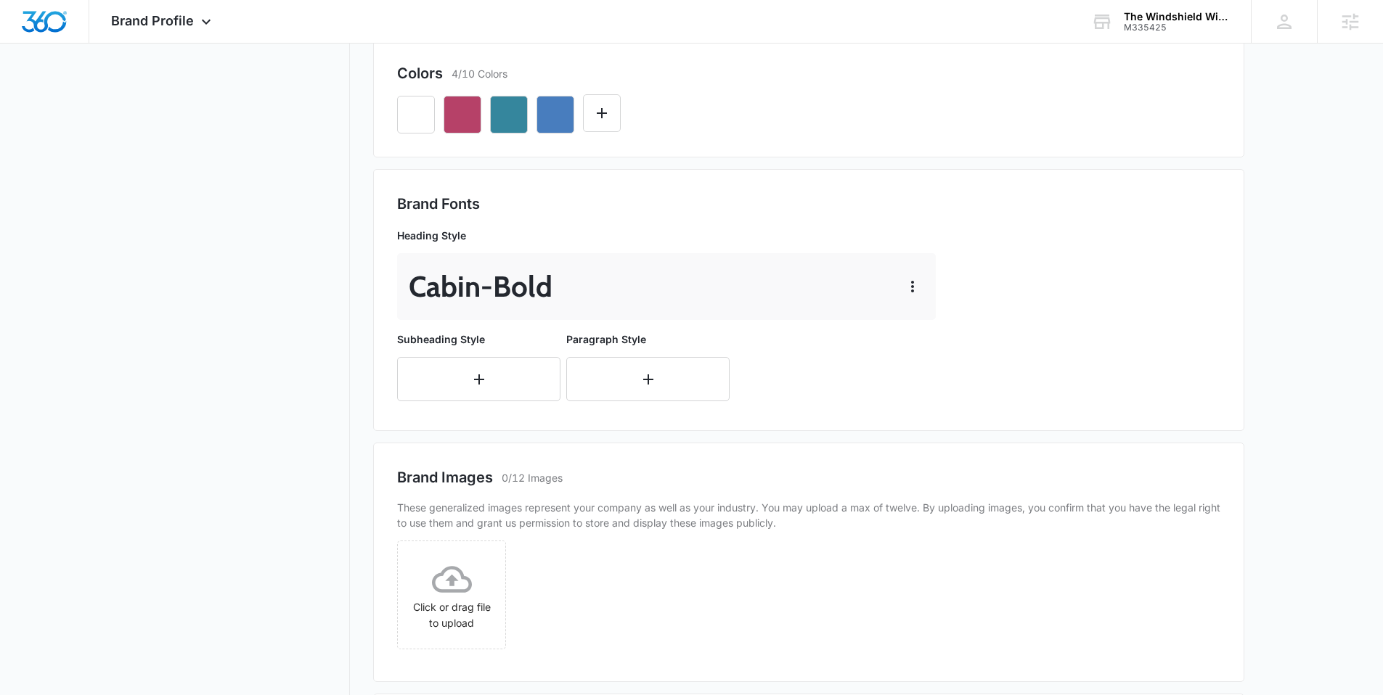
click at [138, 268] on main "Brand Profile Getting Started Overview Brand Assets Objectives Platform Profile…" at bounding box center [691, 271] width 1383 height 1156
click at [621, 369] on button "button" at bounding box center [647, 379] width 163 height 44
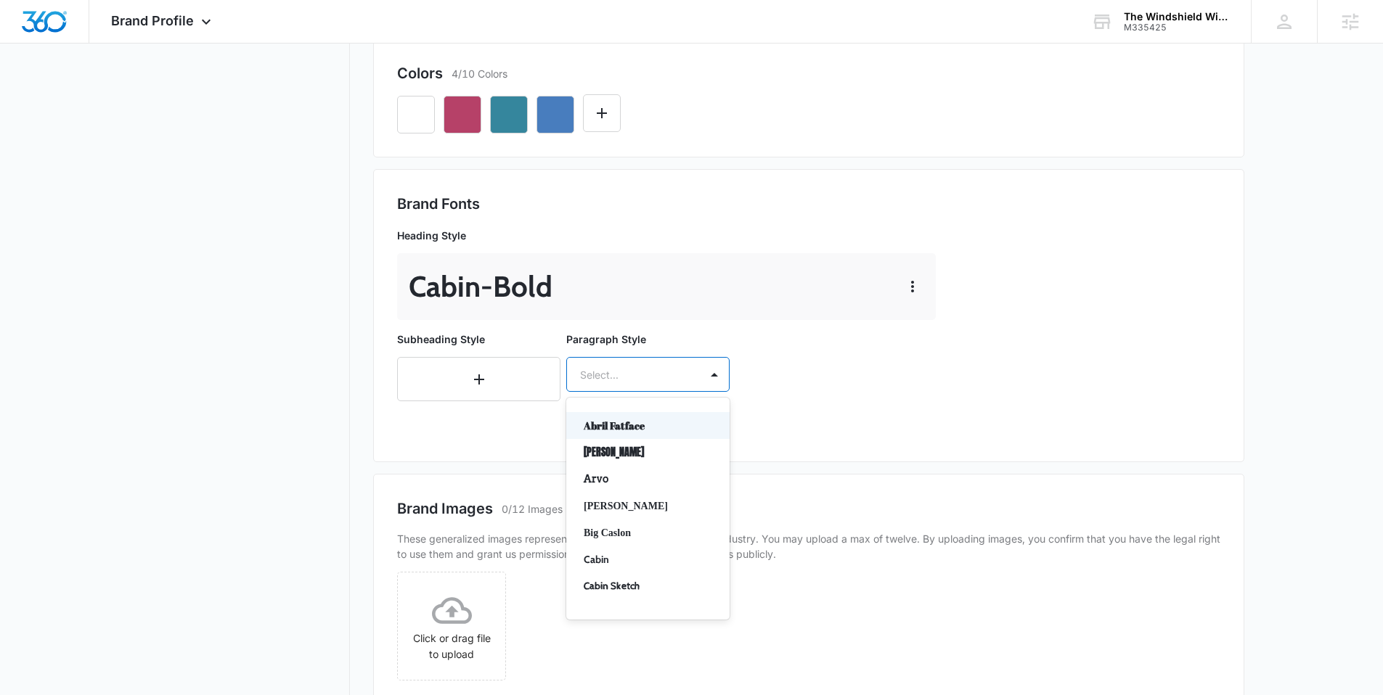
click at [663, 387] on div "Select..." at bounding box center [633, 375] width 133 height 33
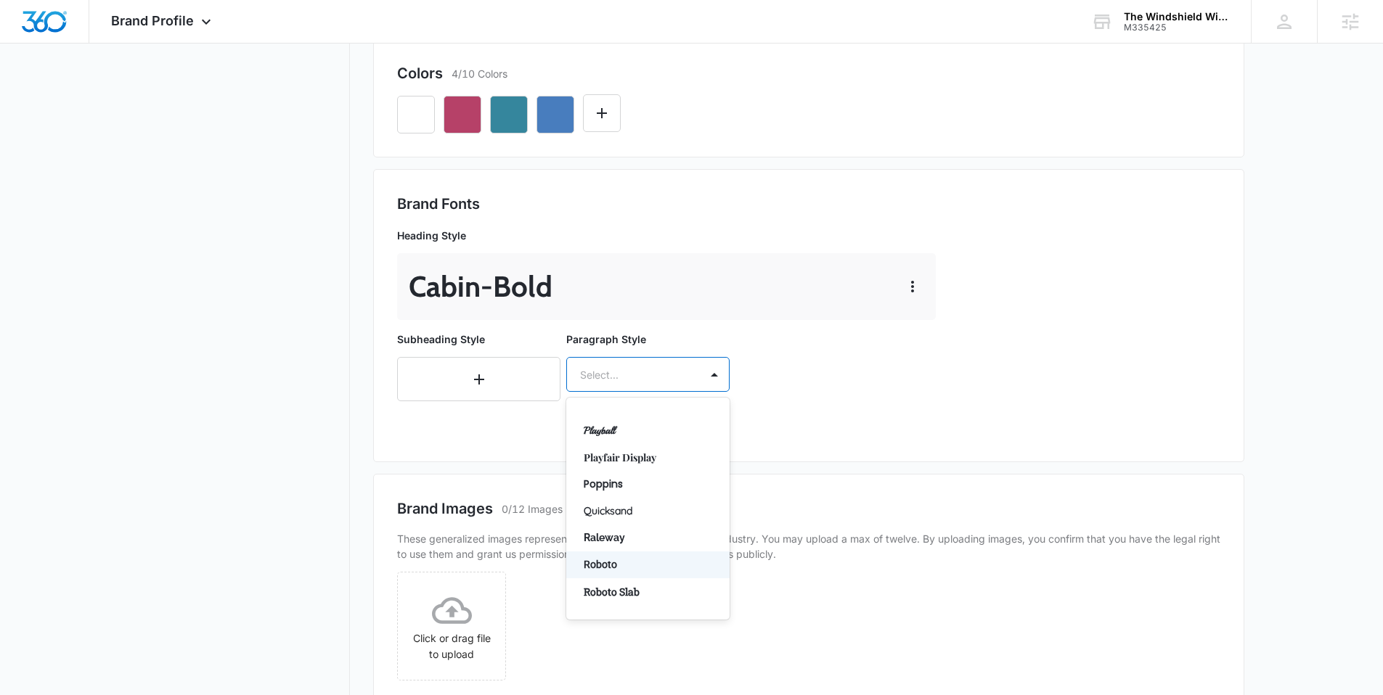
click at [639, 559] on p "Roboto" at bounding box center [647, 565] width 126 height 15
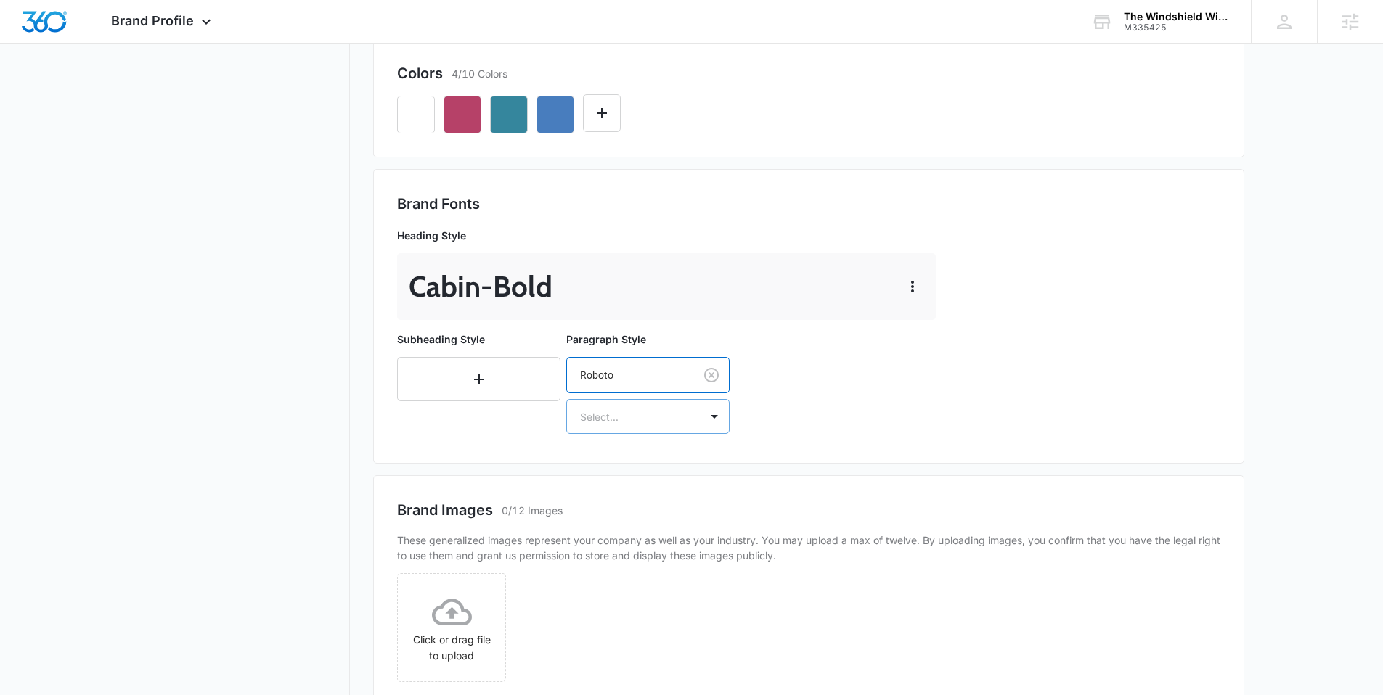
click at [656, 415] on div at bounding box center [630, 417] width 101 height 18
click at [615, 464] on p "Regular" at bounding box center [647, 467] width 126 height 15
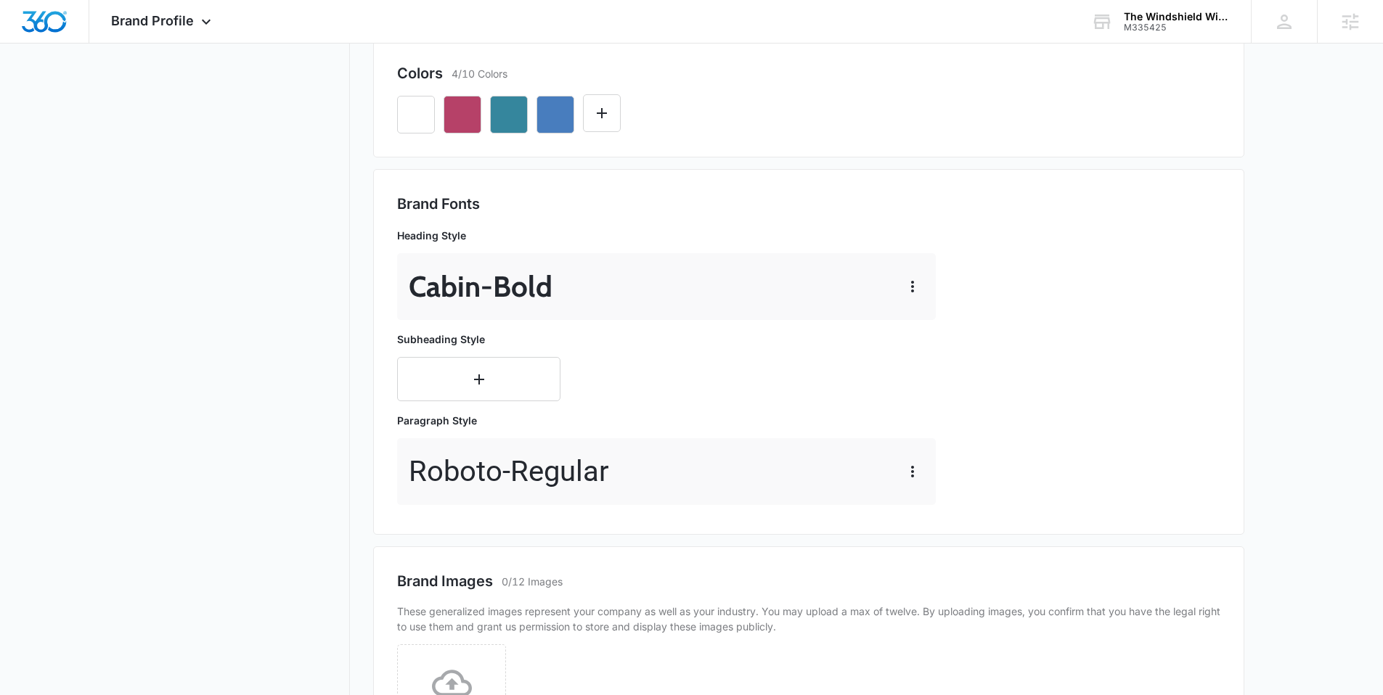
click at [303, 310] on nav "Brand Profile Getting Started Overview Brand Assets Objectives Platform Profile…" at bounding box center [244, 314] width 211 height 1242
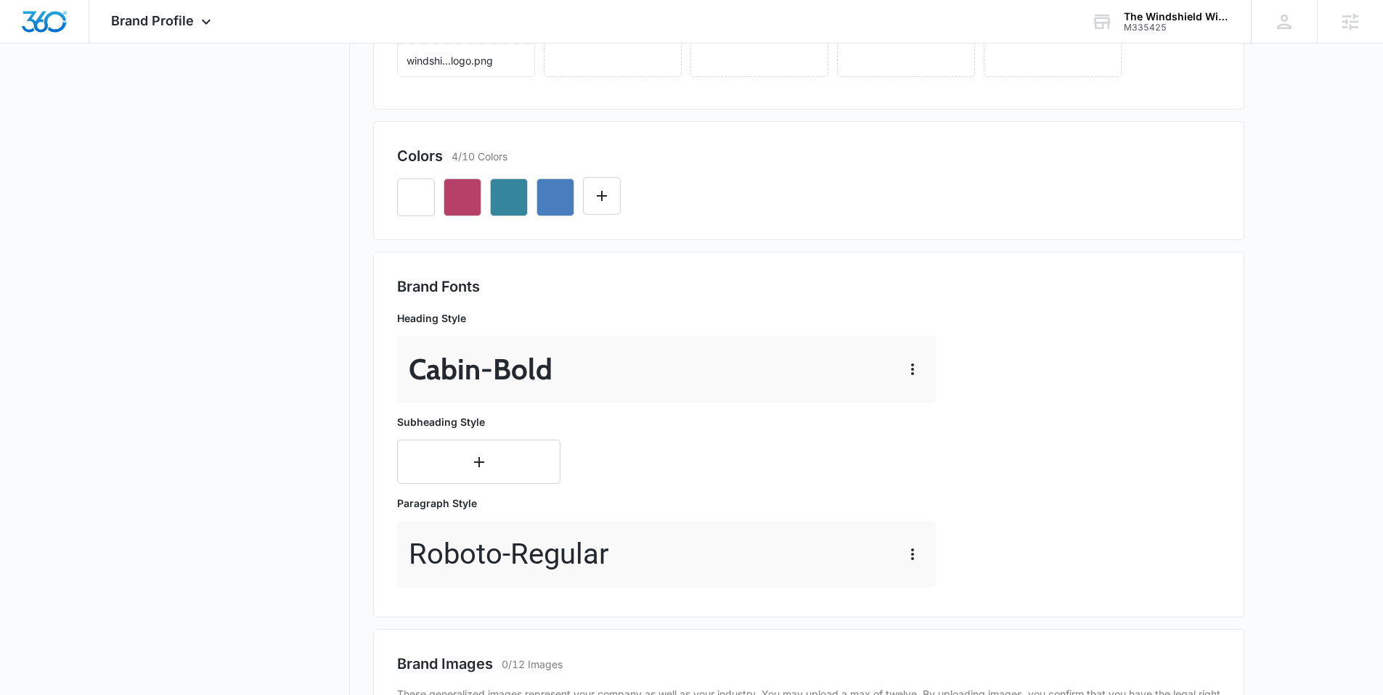
scroll to position [0, 0]
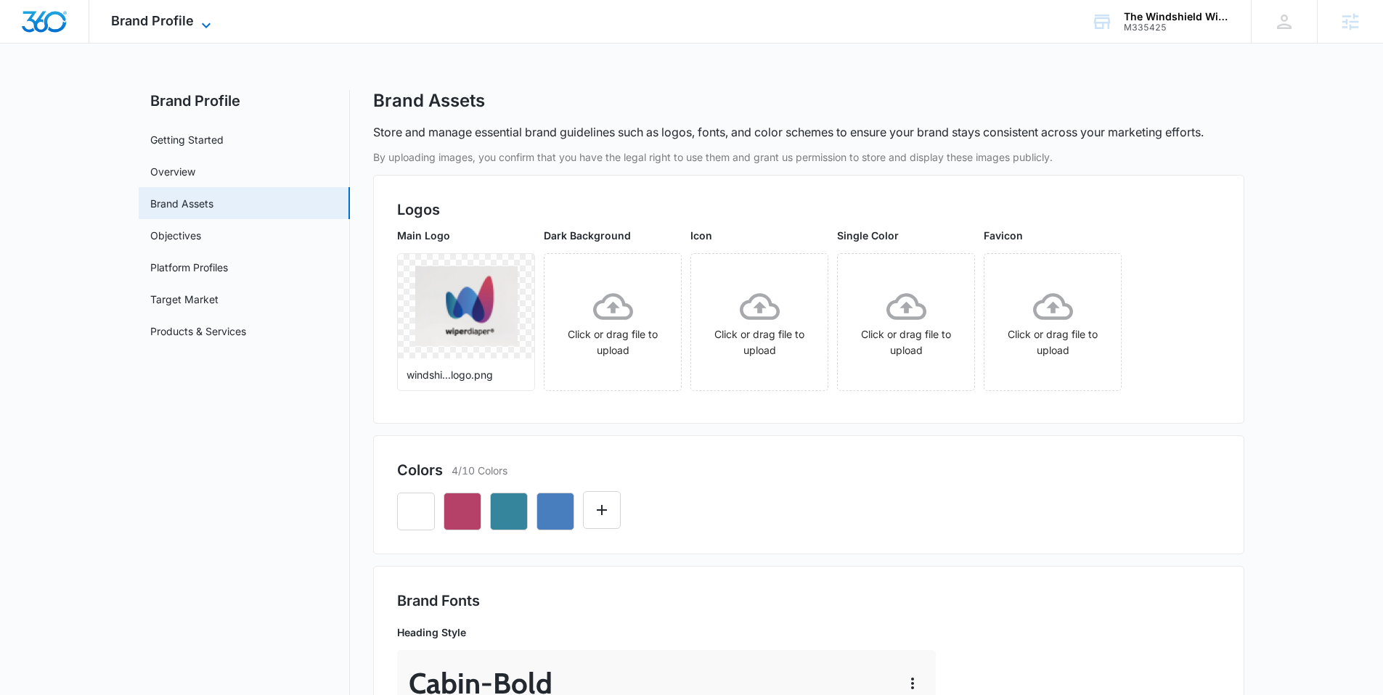
click at [198, 20] on icon at bounding box center [205, 25] width 17 height 17
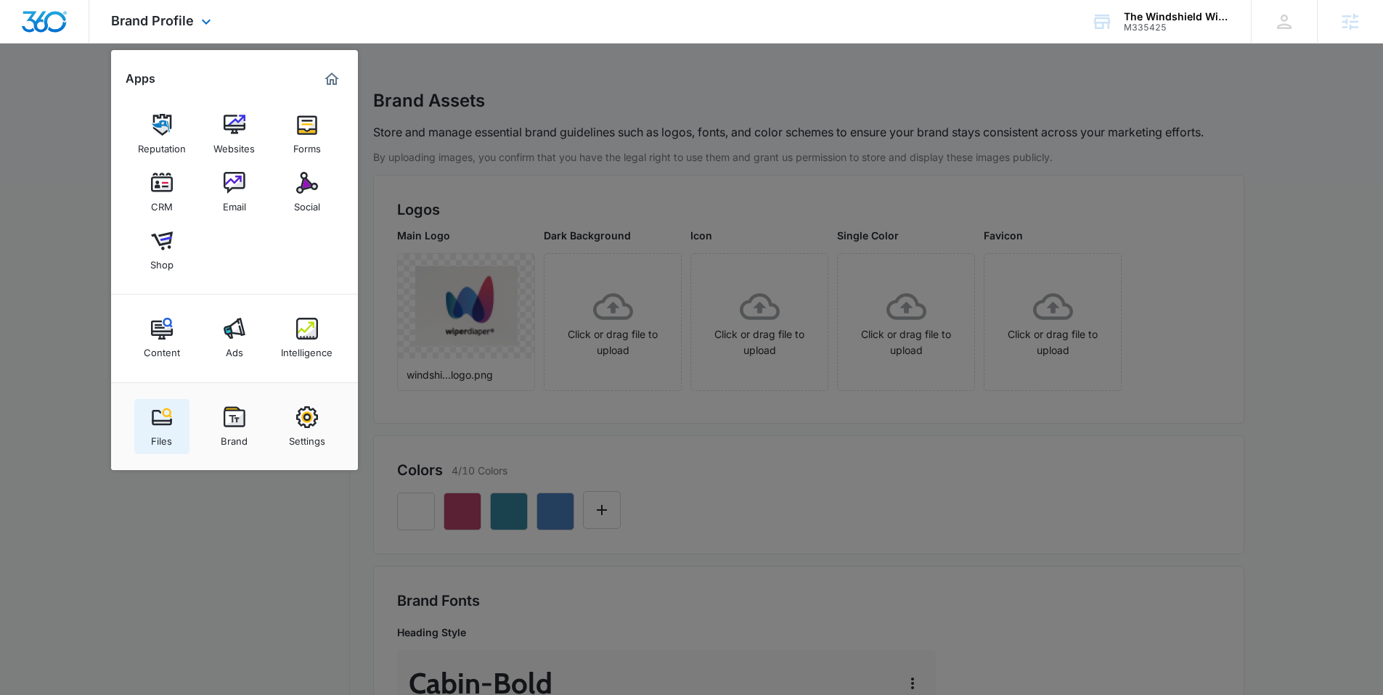
click at [166, 408] on img at bounding box center [162, 418] width 22 height 22
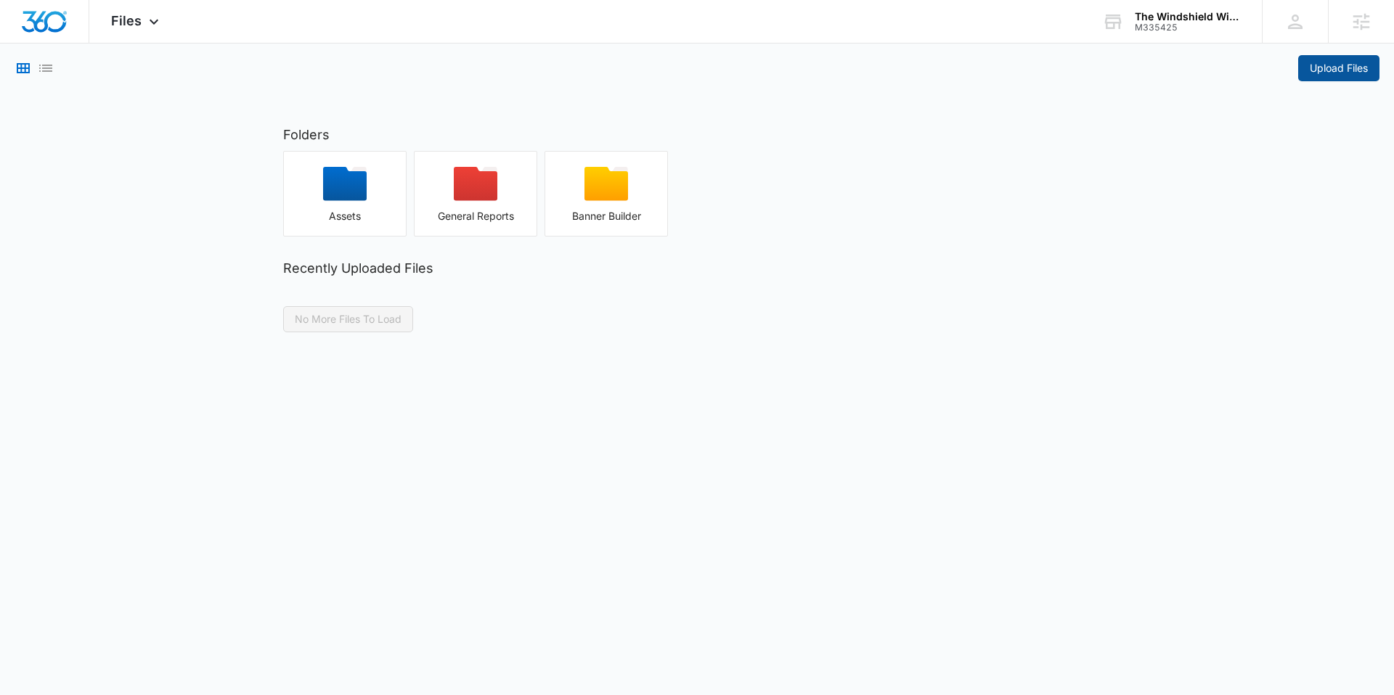
click at [1351, 71] on span "Upload Files" at bounding box center [1339, 68] width 58 height 16
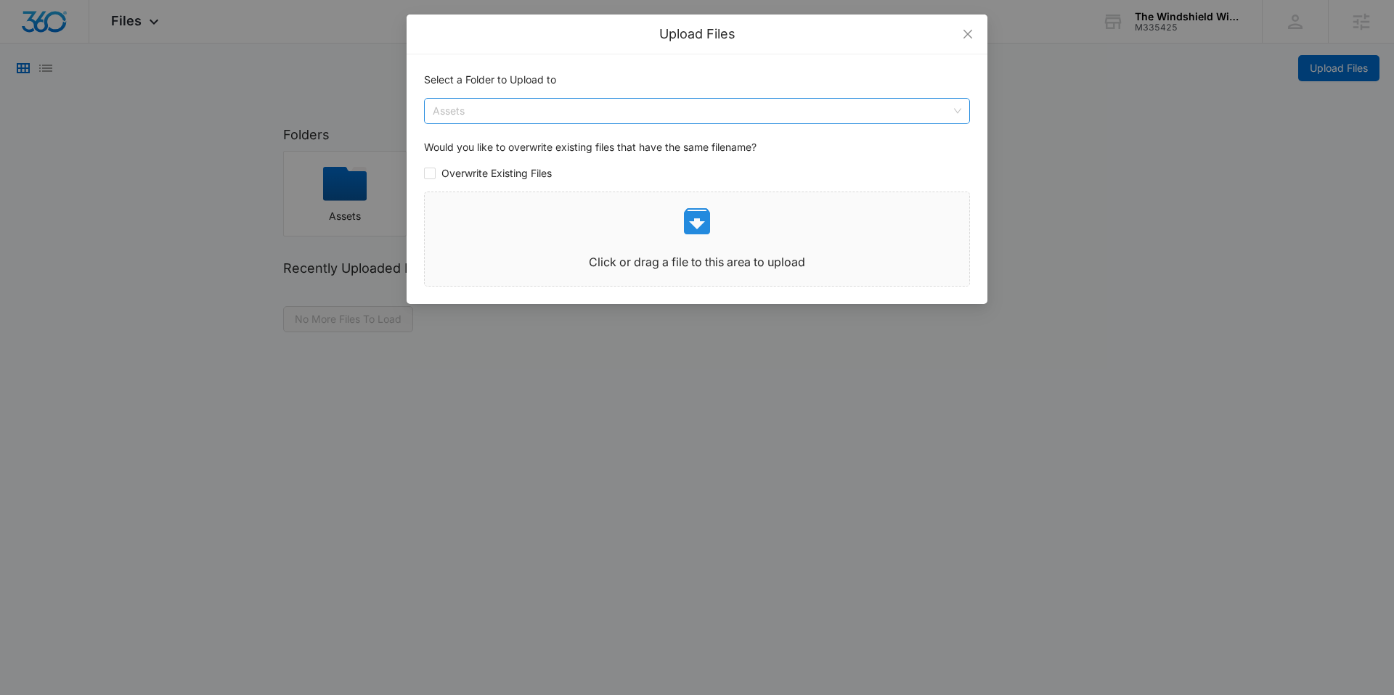
click at [618, 112] on span "Assets" at bounding box center [697, 111] width 528 height 25
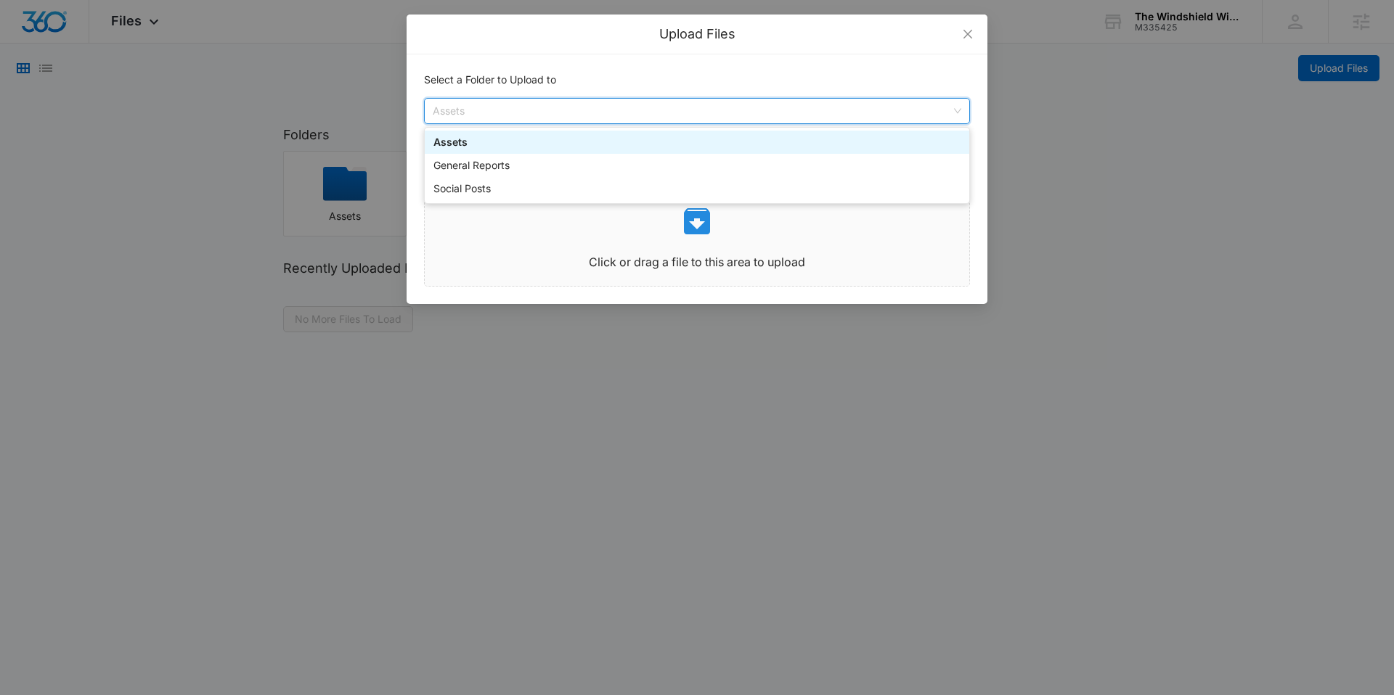
click at [618, 112] on span "Assets" at bounding box center [697, 111] width 528 height 25
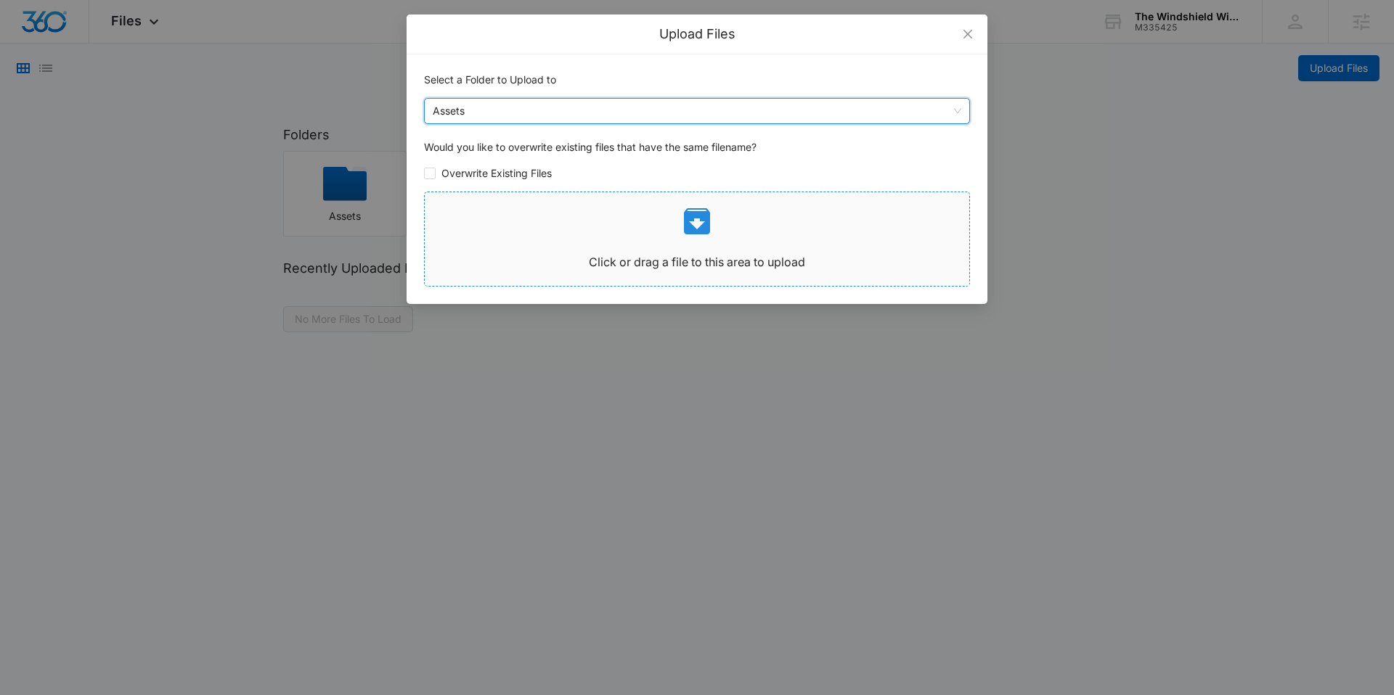
click at [623, 253] on p "Click or drag a file to this area to upload" at bounding box center [697, 262] width 544 height 18
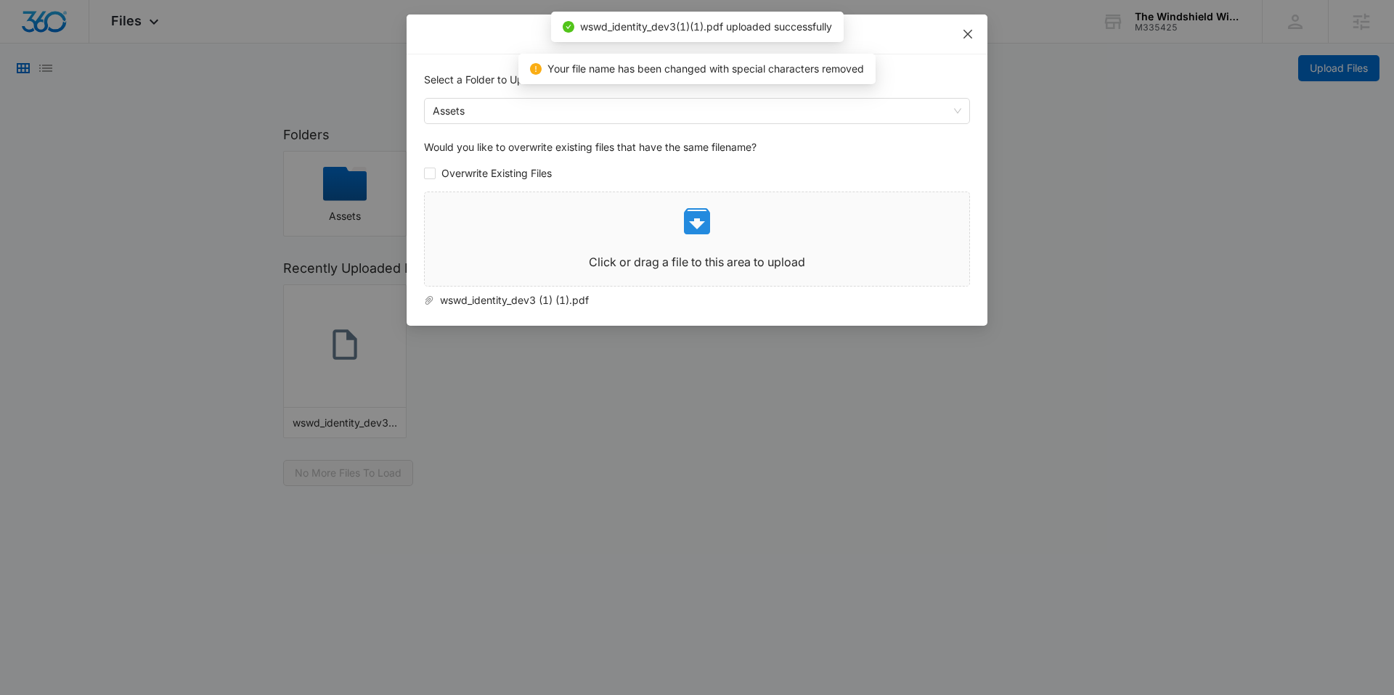
click at [970, 35] on icon "close" at bounding box center [968, 34] width 12 height 12
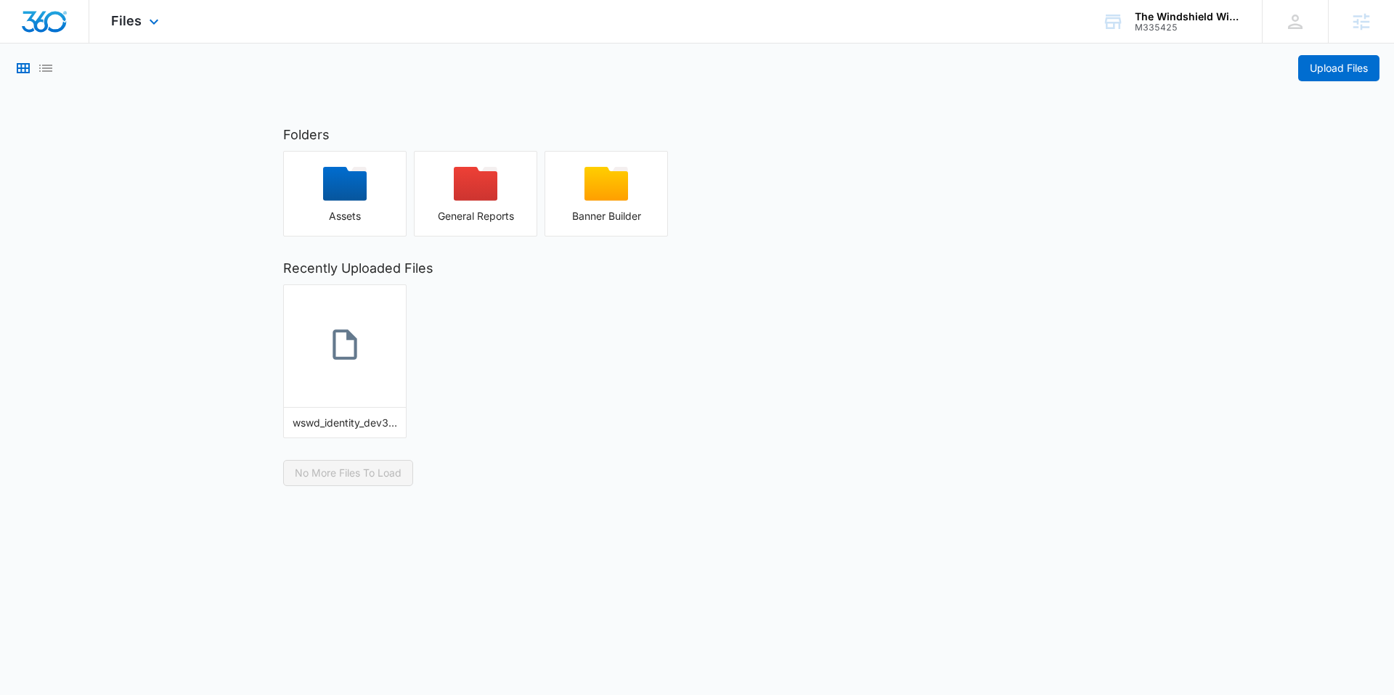
click at [45, 17] on img "Dashboard" at bounding box center [44, 22] width 46 height 22
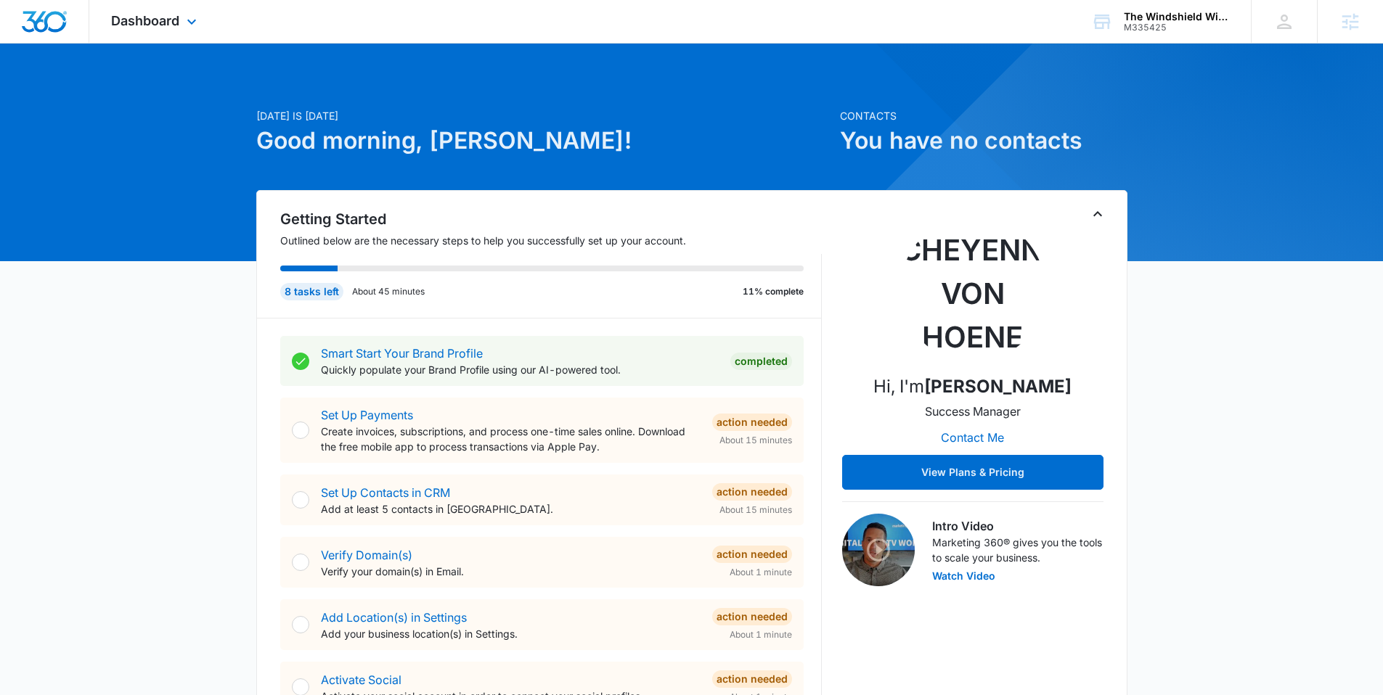
click at [180, 30] on div "Dashboard Apps Reputation Websites Forms CRM Email Social Shop Content Ads Inte…" at bounding box center [155, 21] width 133 height 43
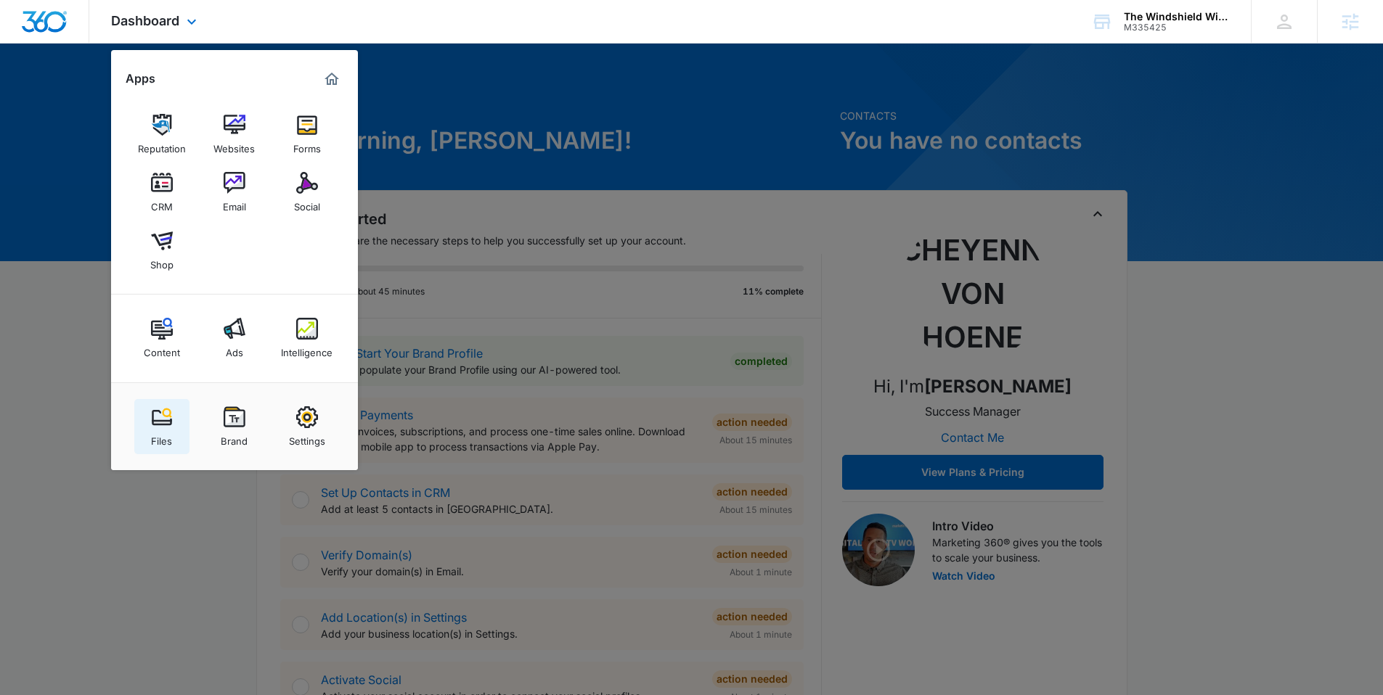
click at [180, 420] on link "Files" at bounding box center [161, 426] width 55 height 55
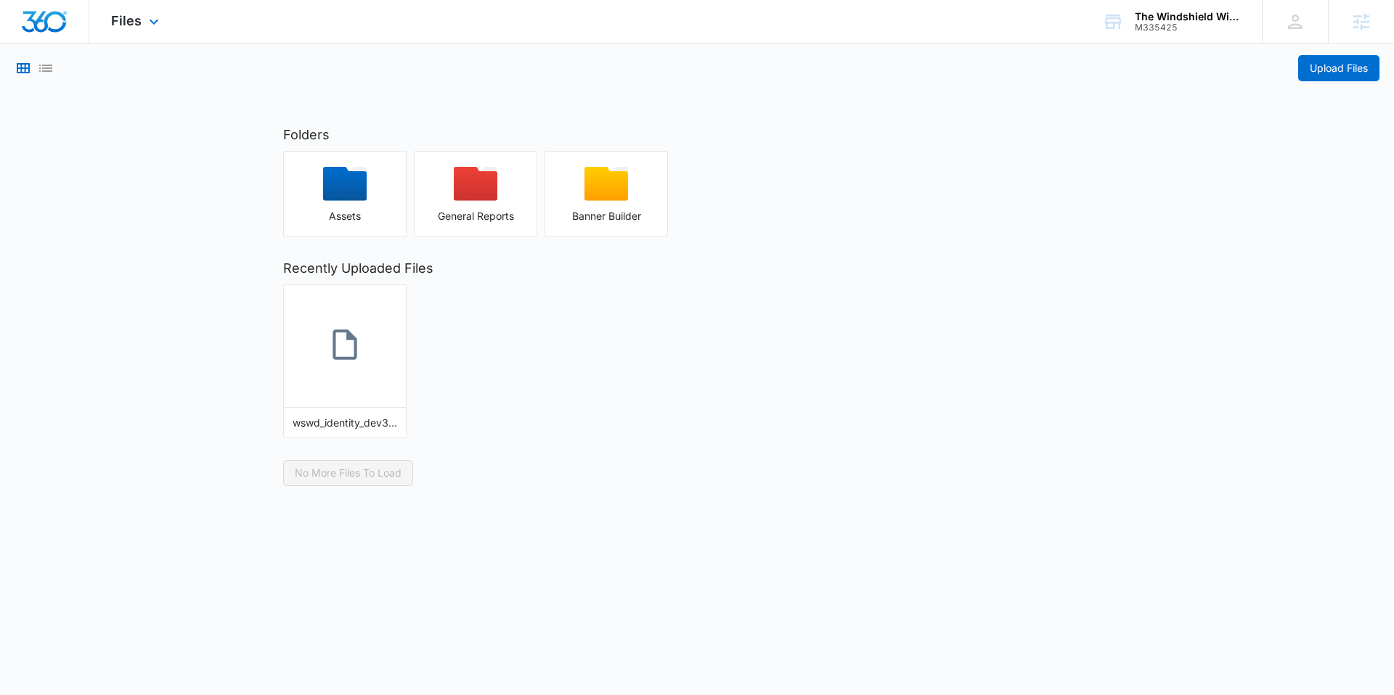
click at [49, 17] on img "Dashboard" at bounding box center [44, 22] width 46 height 22
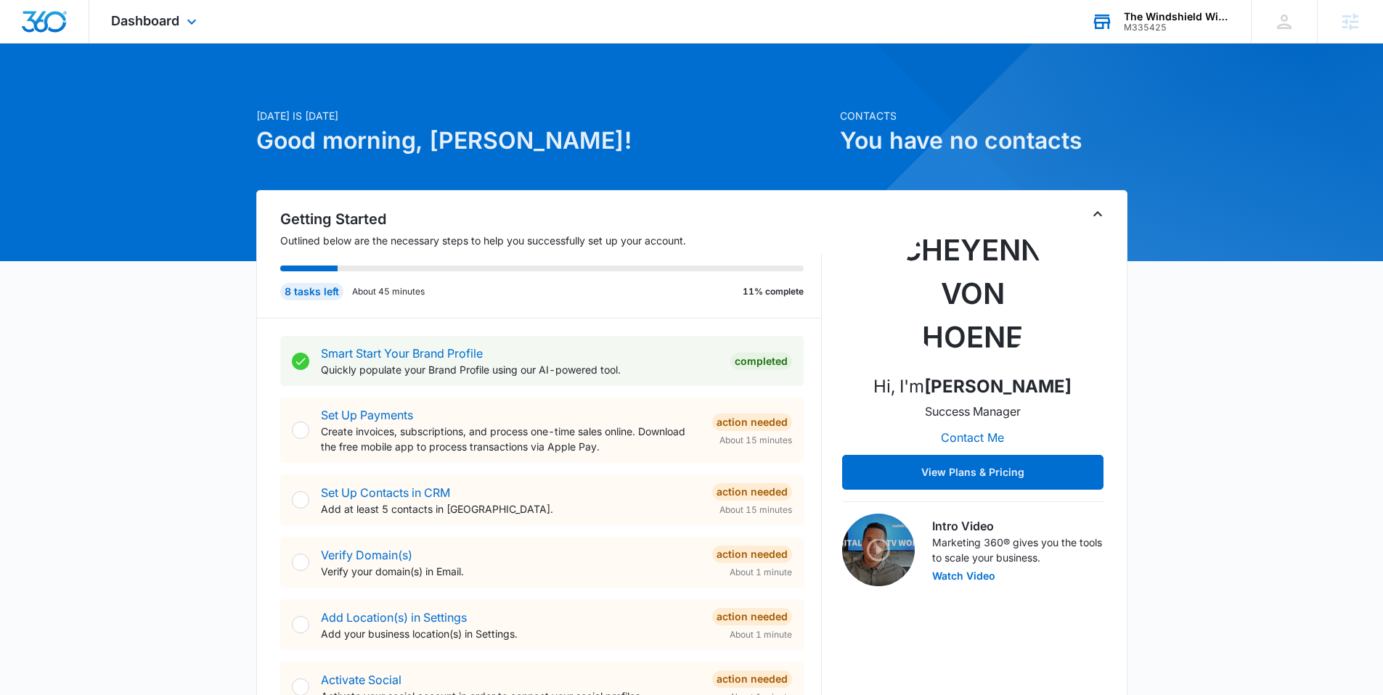
click at [1119, 9] on div "The Windshield Wiperdiaper M335425 Your Accounts View All" at bounding box center [1159, 21] width 181 height 43
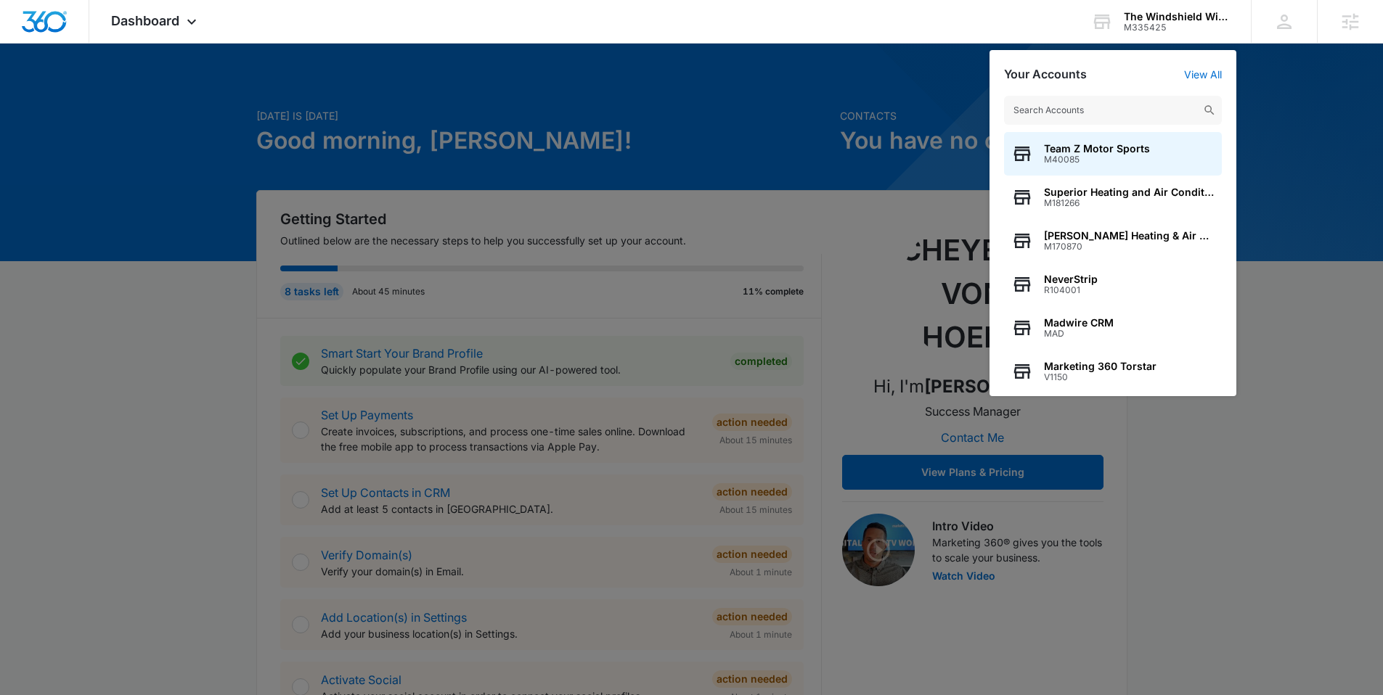
click at [1031, 115] on input "text" at bounding box center [1113, 110] width 218 height 29
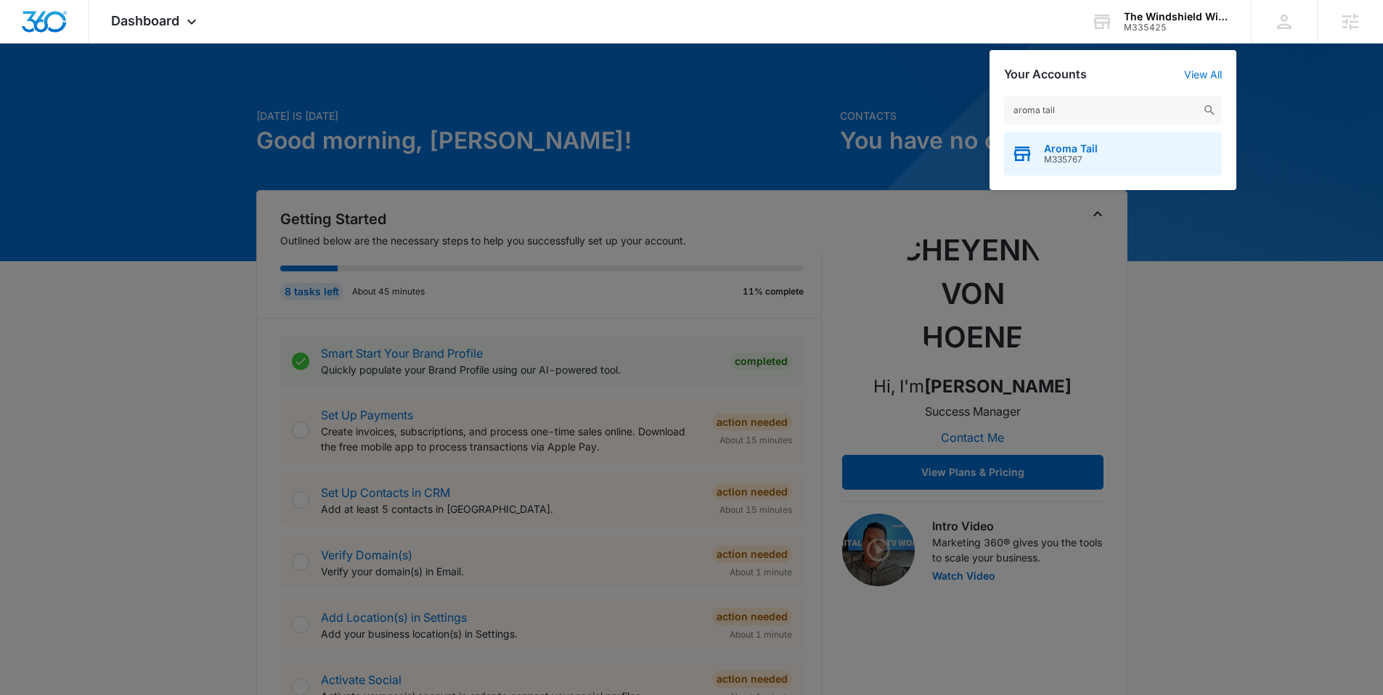
type input "aroma tail"
click at [1053, 143] on span "Aroma Tail" at bounding box center [1071, 149] width 54 height 12
